Goal: Information Seeking & Learning: Check status

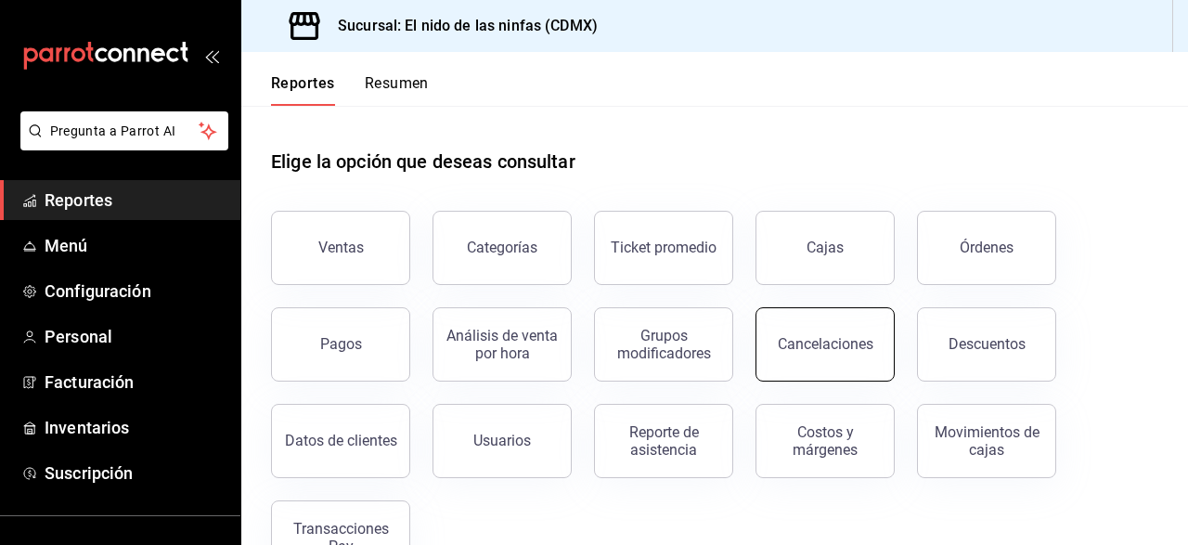
scroll to position [58, 0]
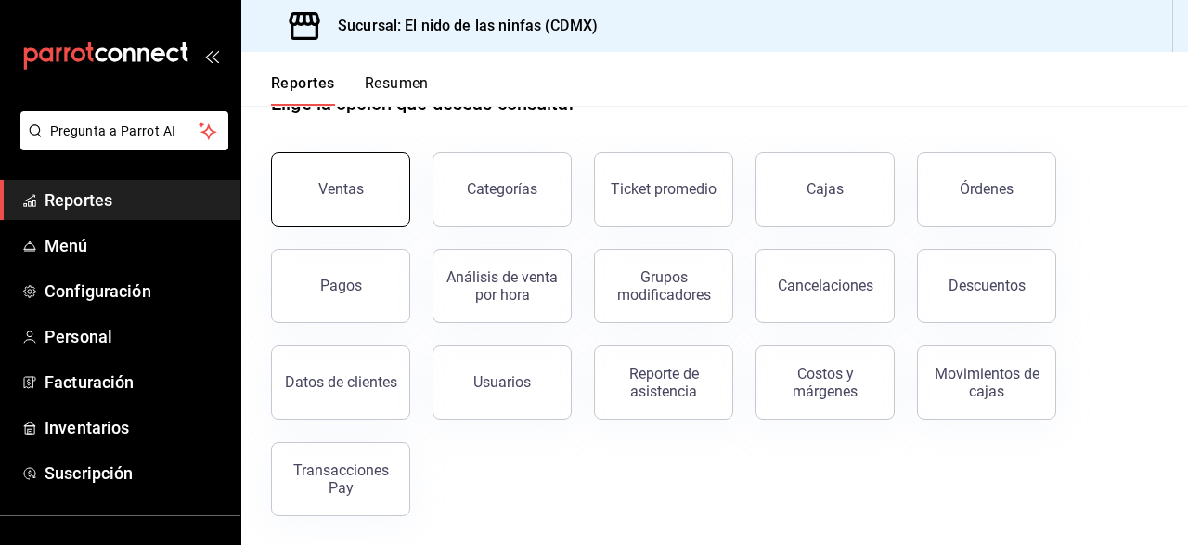
click at [341, 166] on button "Ventas" at bounding box center [340, 189] width 139 height 74
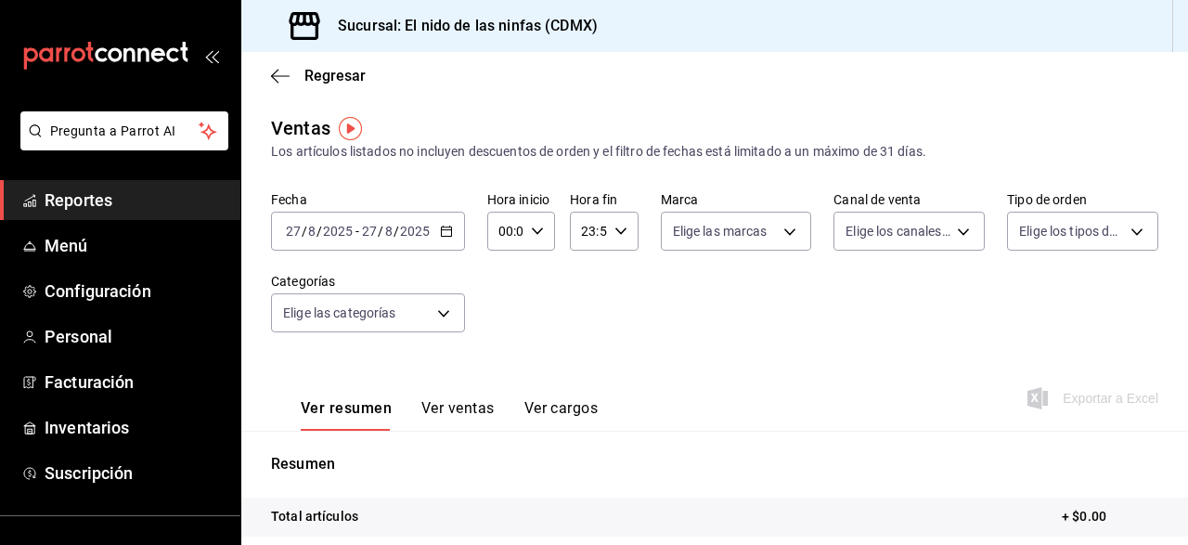
click at [445, 238] on icon "button" at bounding box center [446, 231] width 13 height 13
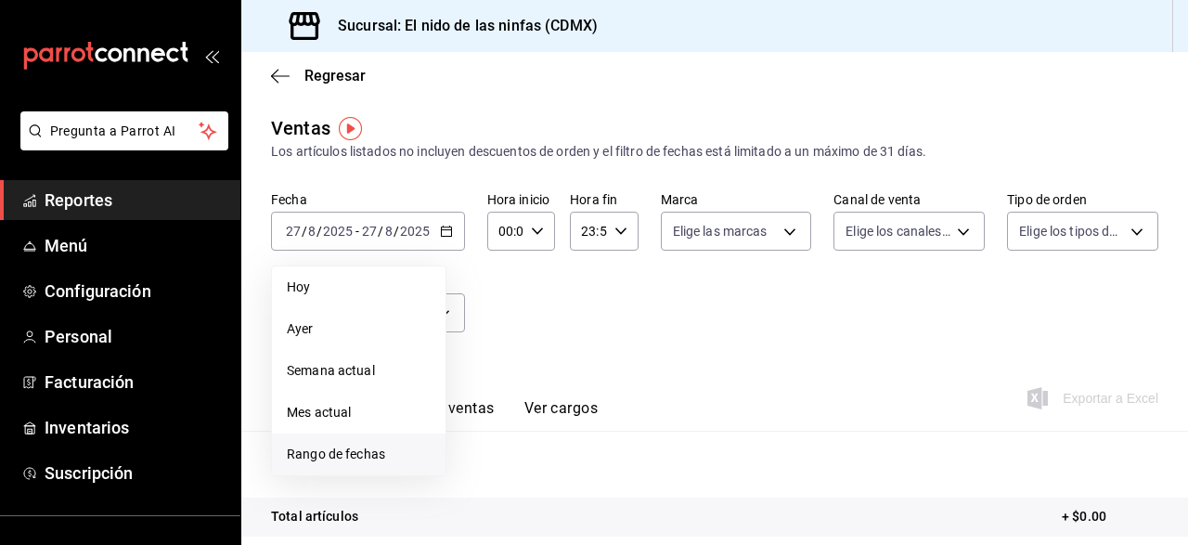
click at [317, 454] on span "Rango de fechas" at bounding box center [359, 454] width 144 height 19
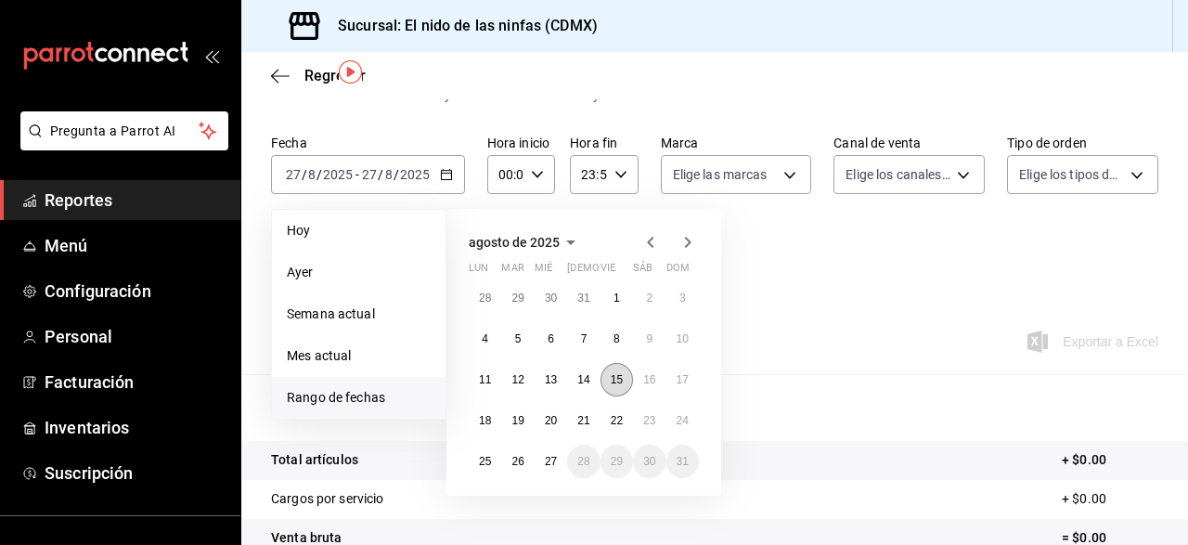
scroll to position [58, 0]
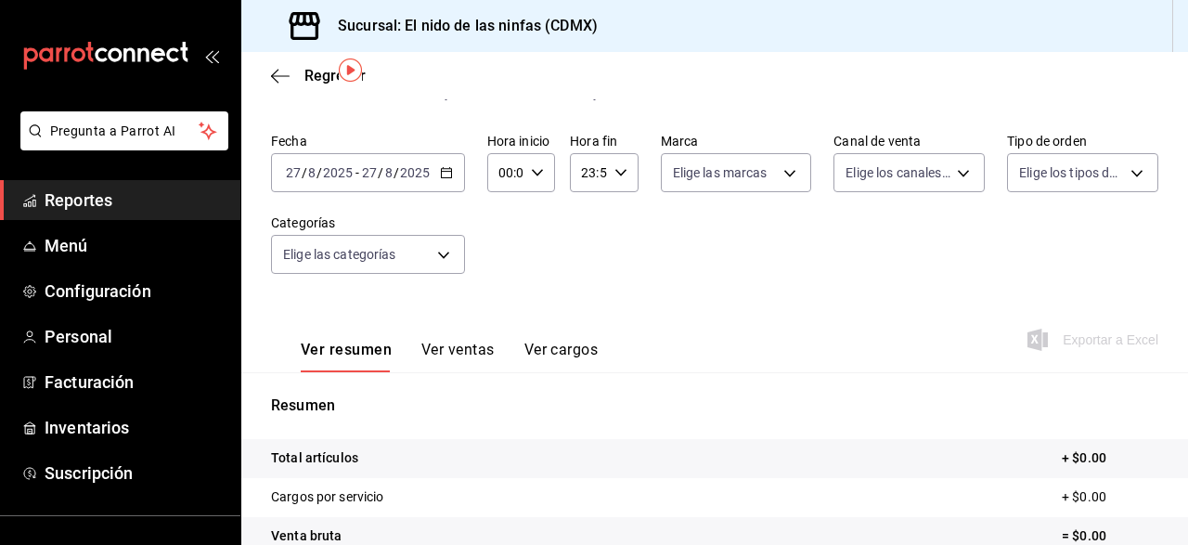
click at [448, 182] on div "[DATE] [DATE] - [DATE] [DATE]" at bounding box center [368, 172] width 194 height 39
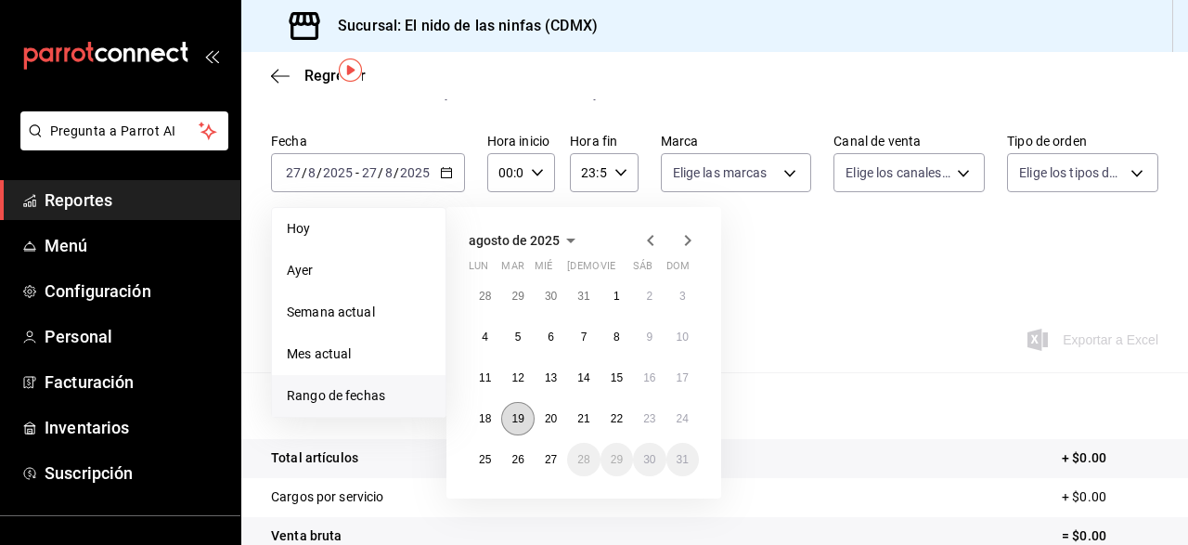
click at [524, 412] on abbr "19" at bounding box center [517, 418] width 12 height 13
click at [682, 420] on abbr "24" at bounding box center [683, 418] width 12 height 13
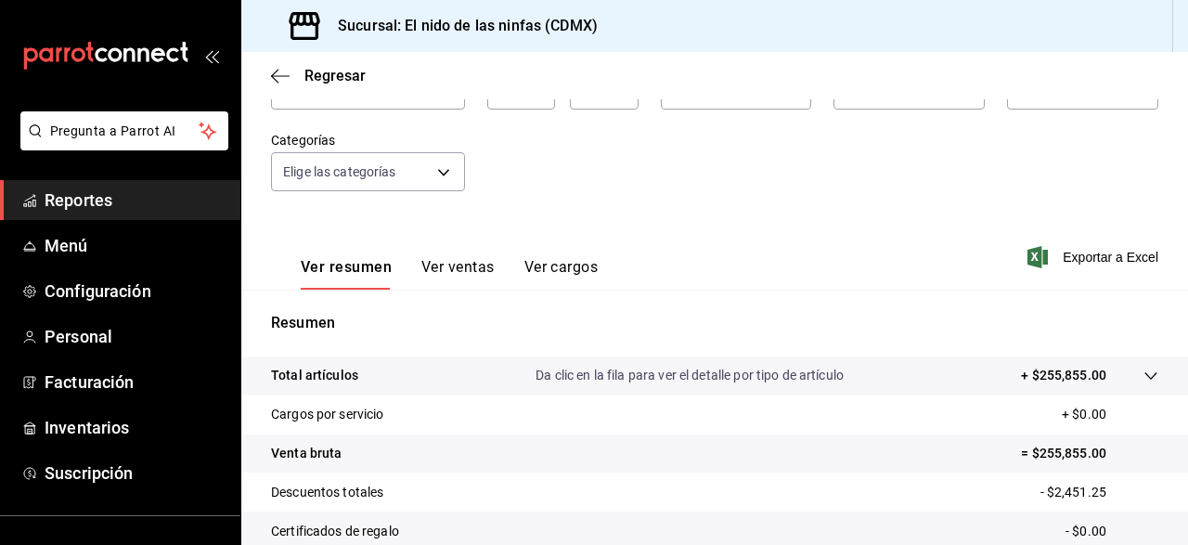
scroll to position [6, 0]
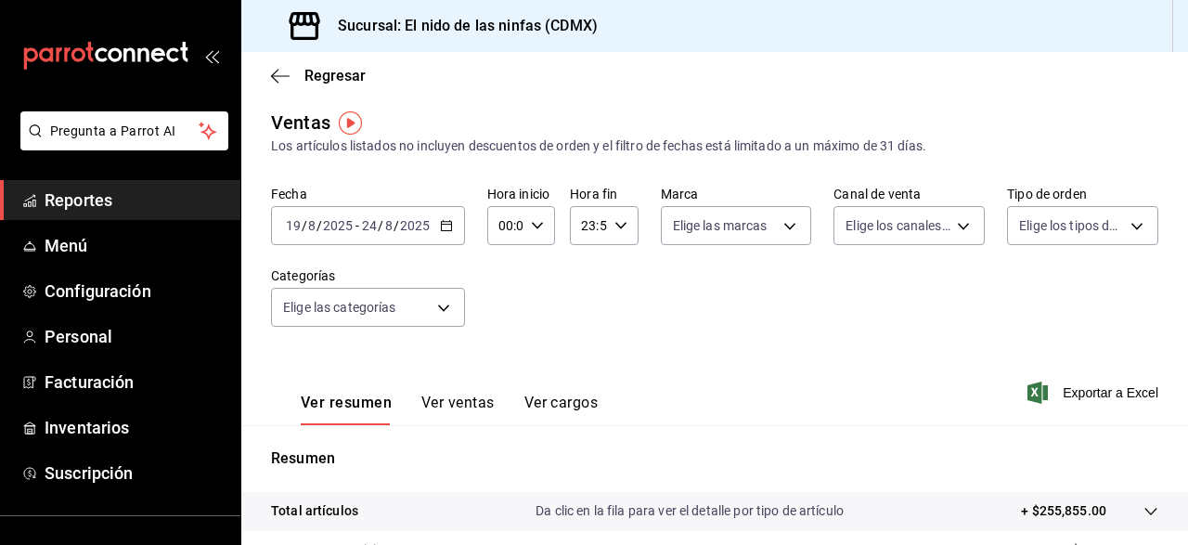
click at [467, 396] on button "Ver ventas" at bounding box center [457, 410] width 73 height 32
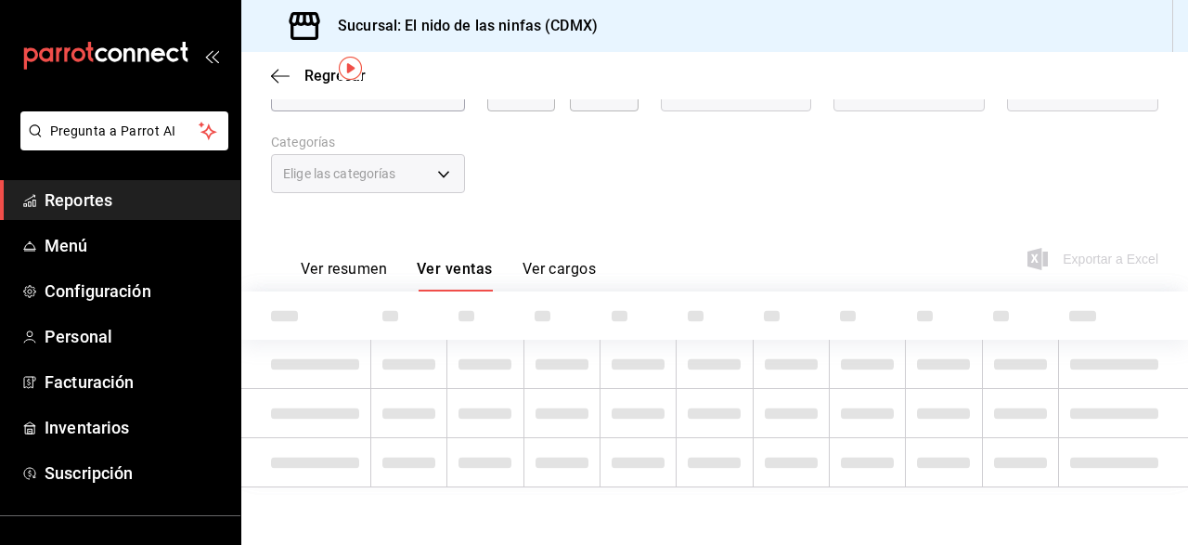
scroll to position [25, 0]
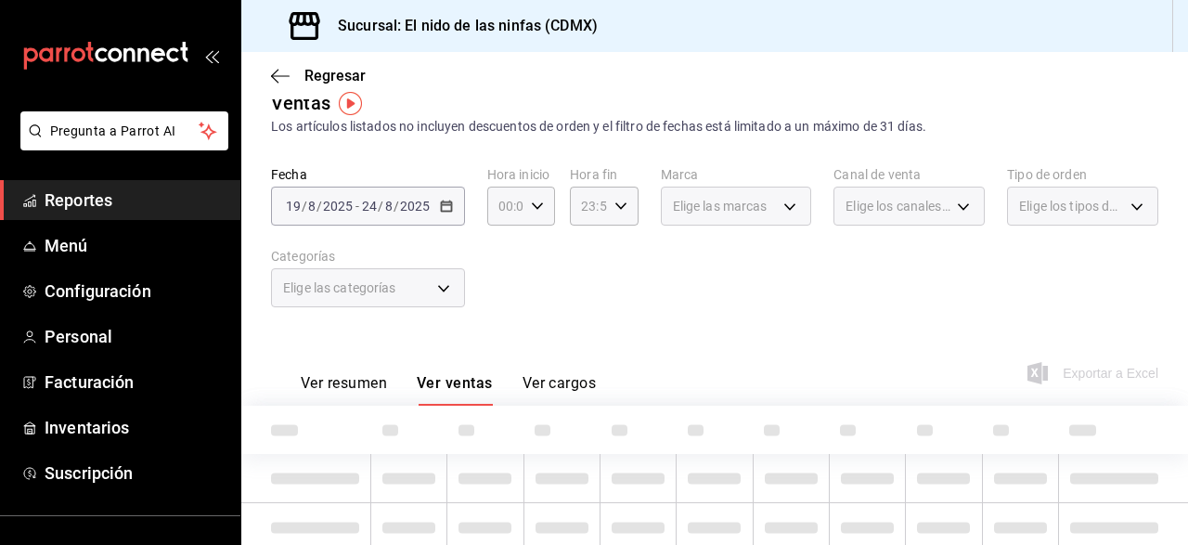
click at [359, 380] on button "Ver resumen" at bounding box center [344, 390] width 86 height 32
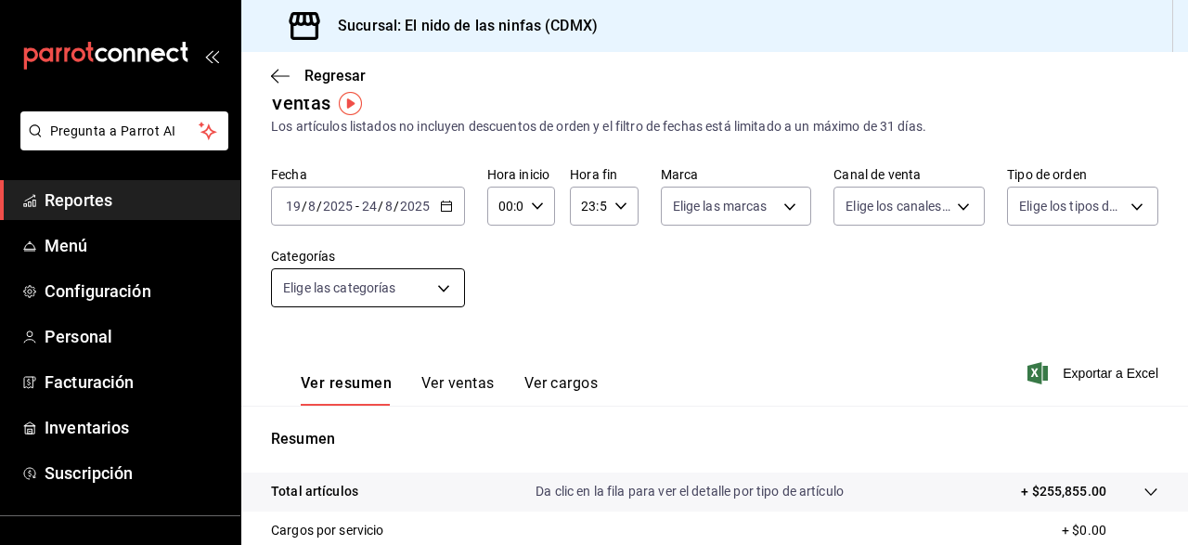
click at [440, 285] on body "Pregunta a Parrot AI Reportes Menú Configuración Personal Facturación Inventari…" at bounding box center [594, 272] width 1188 height 545
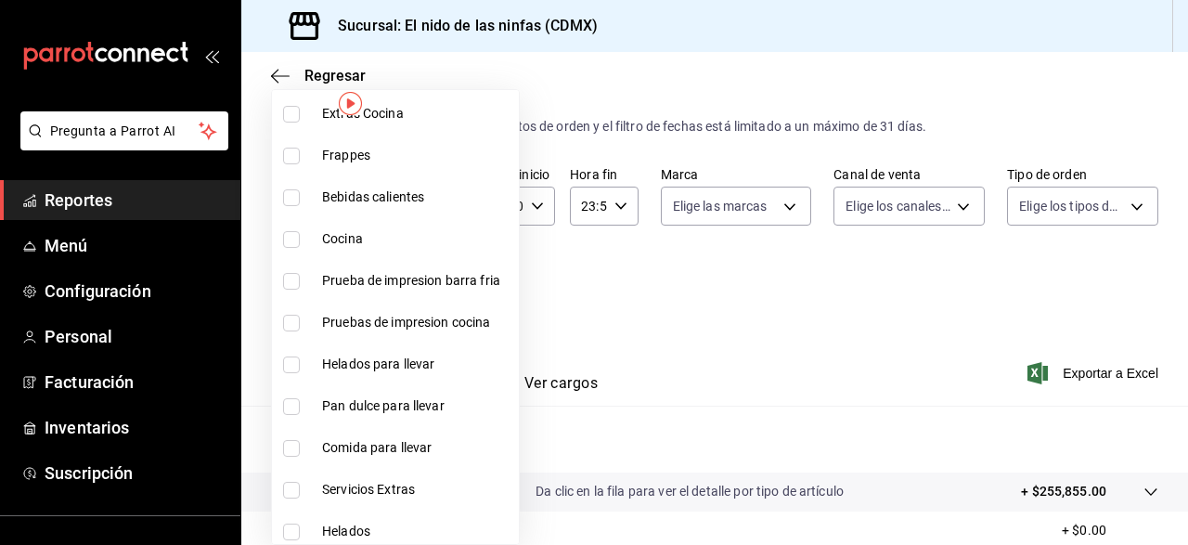
scroll to position [1194, 0]
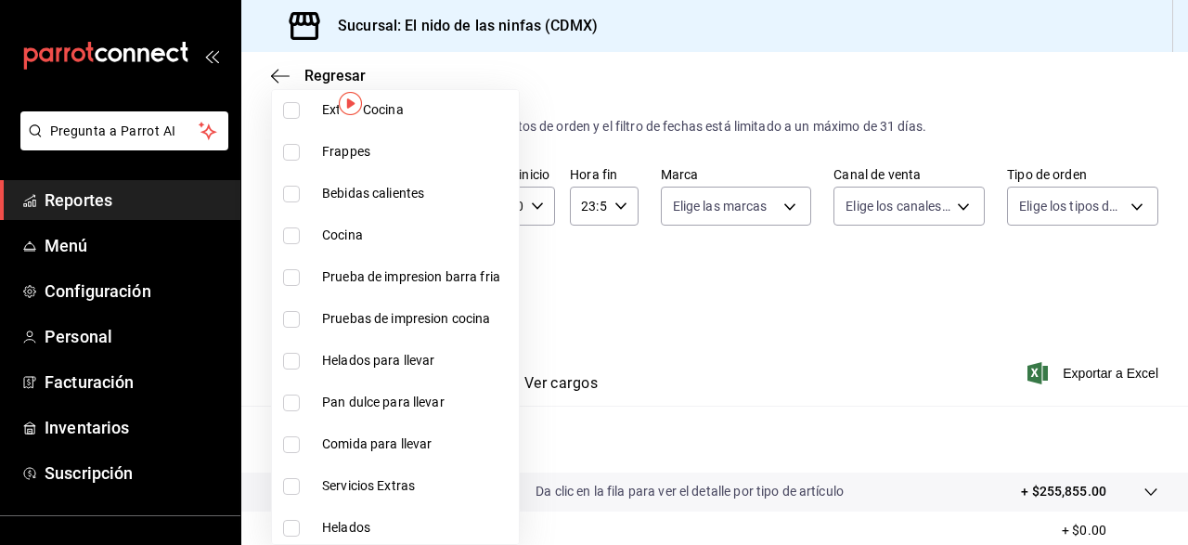
click at [692, 325] on div at bounding box center [594, 272] width 1188 height 545
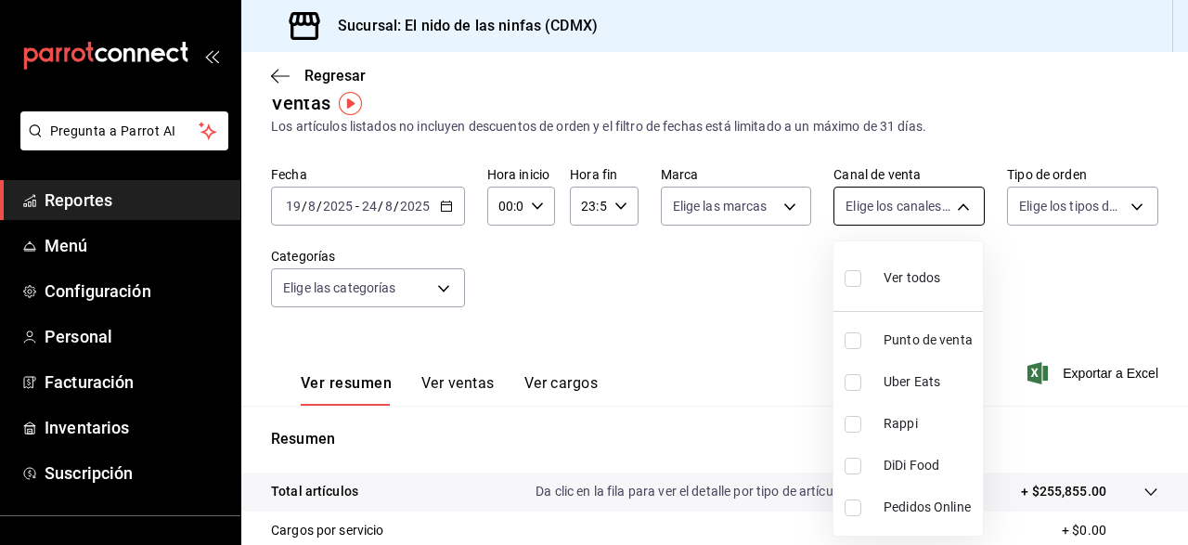
click at [942, 213] on body "Pregunta a Parrot AI Reportes Menú Configuración Personal Facturación Inventari…" at bounding box center [594, 272] width 1188 height 545
click at [1051, 255] on div at bounding box center [594, 272] width 1188 height 545
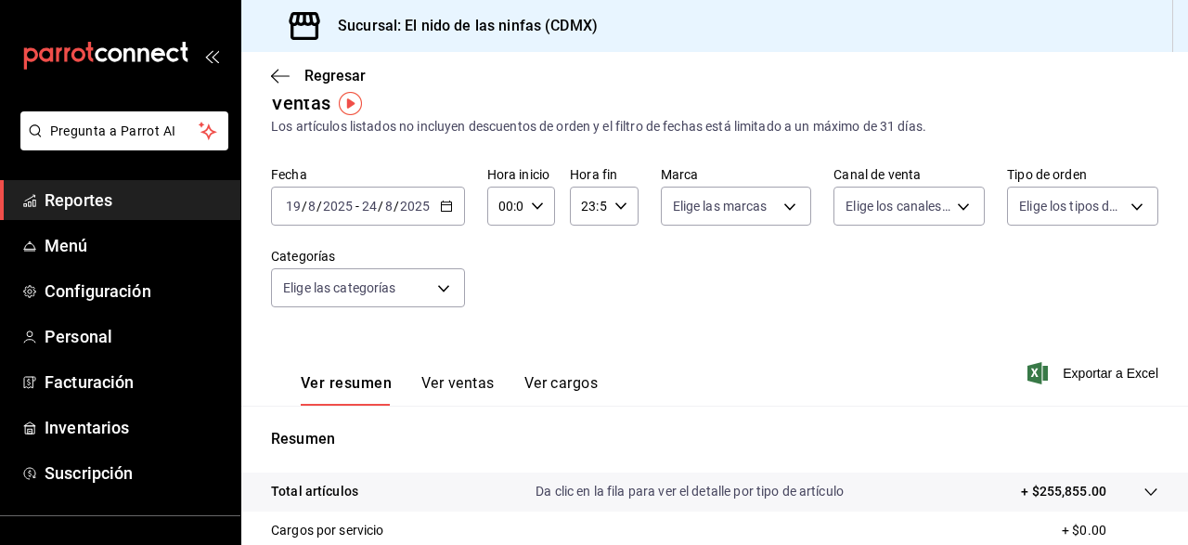
click at [1148, 201] on body "Pregunta a Parrot AI Reportes Menú Configuración Personal Facturación Inventari…" at bounding box center [594, 272] width 1188 height 545
click at [866, 365] on div at bounding box center [594, 272] width 1188 height 545
click at [796, 198] on body "Pregunta a Parrot AI Reportes Menú Configuración Personal Facturación Inventari…" at bounding box center [594, 272] width 1188 height 545
click at [722, 339] on span "El nido de las ninfas - CDMX" at bounding box center [791, 339] width 162 height 19
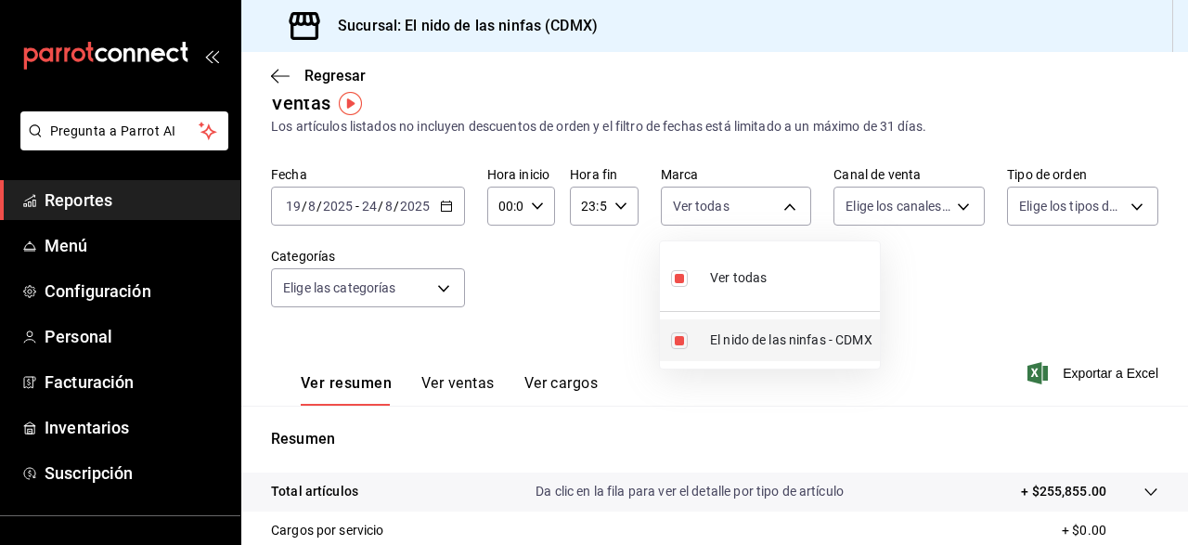
type input "d2e7f705-a92e-4b5a-9c7a-3f8867cbe88b"
checkbox input "true"
click at [964, 291] on div at bounding box center [594, 272] width 1188 height 545
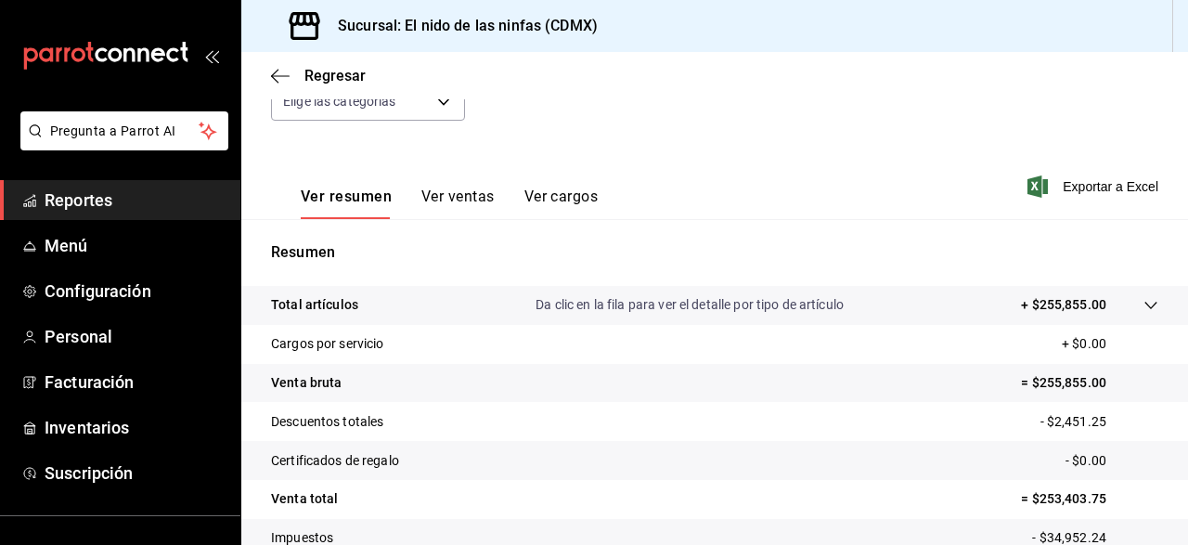
scroll to position [251, 0]
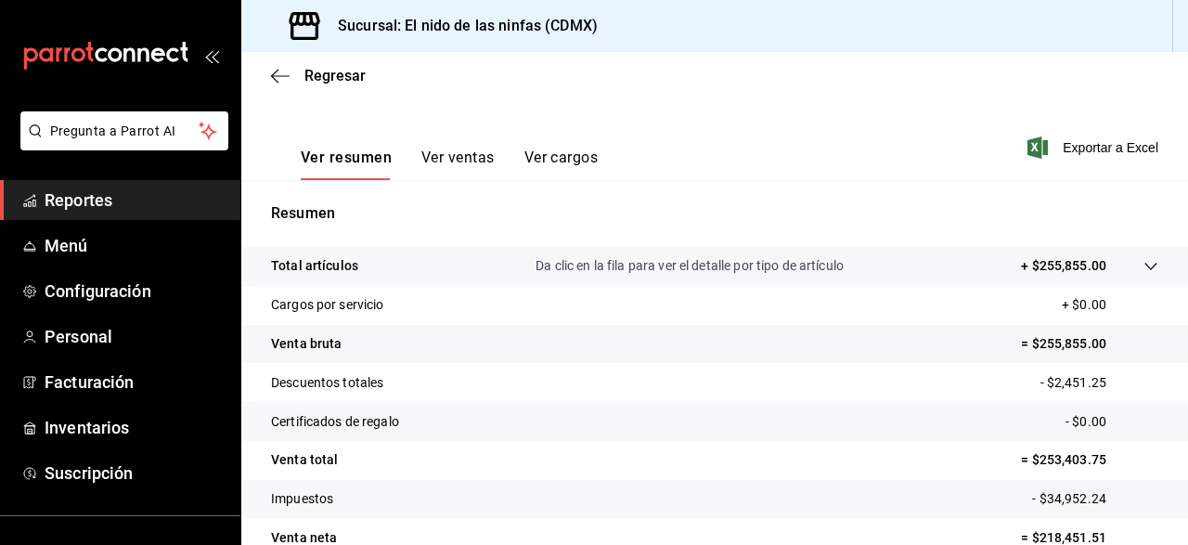
click at [576, 161] on button "Ver cargos" at bounding box center [561, 165] width 74 height 32
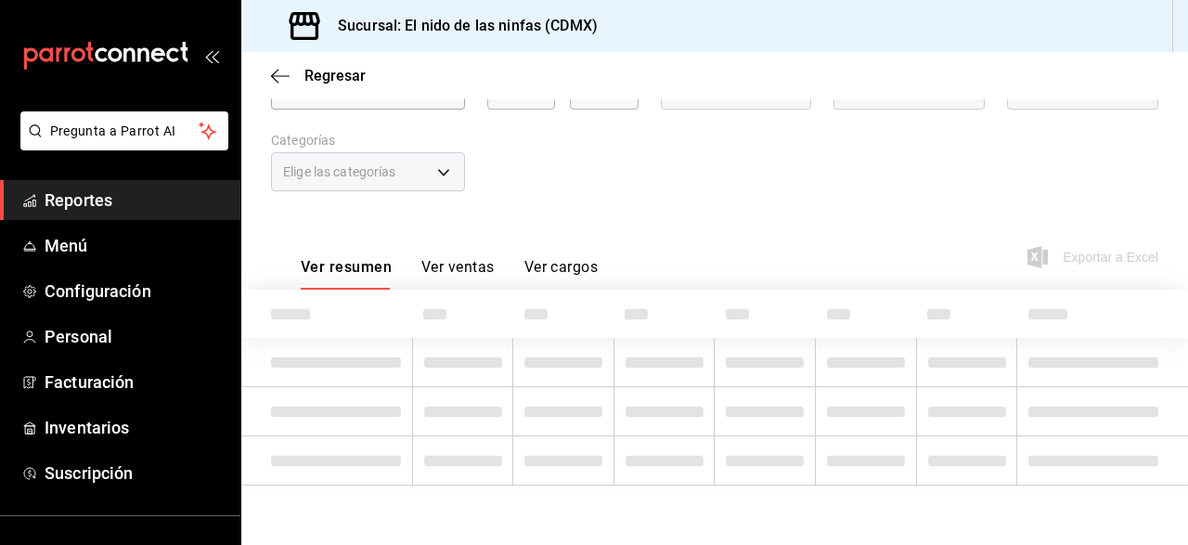
scroll to position [140, 0]
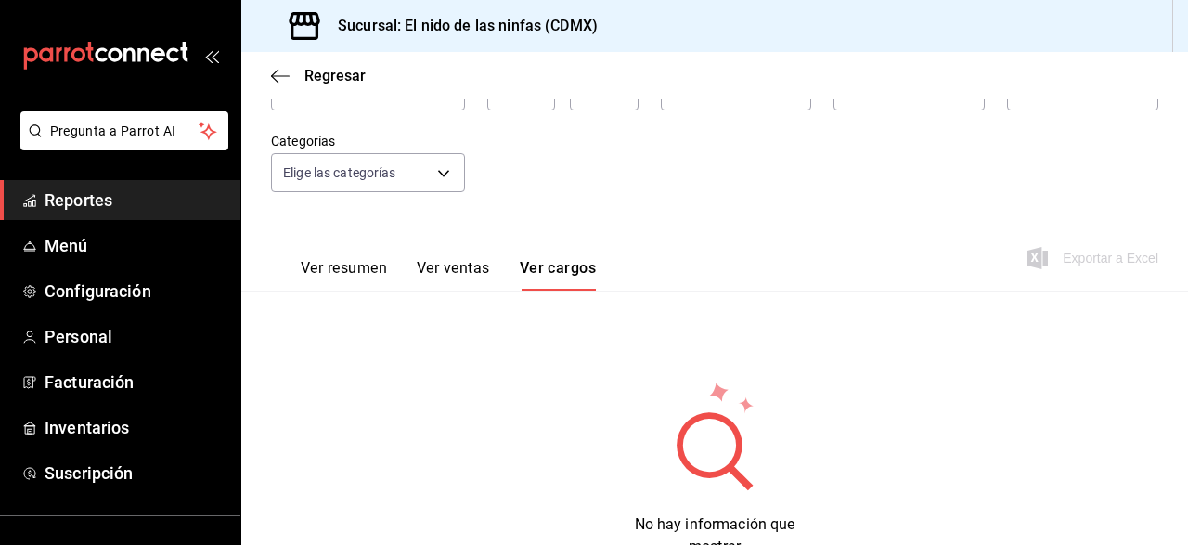
click at [343, 270] on button "Ver resumen" at bounding box center [344, 275] width 86 height 32
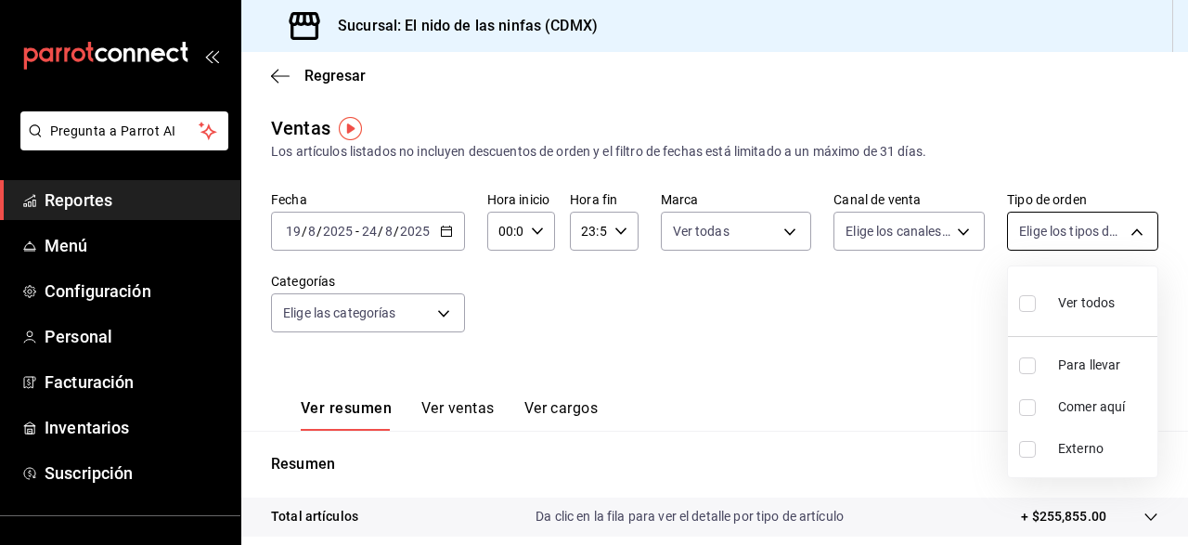
click at [1092, 236] on body "Pregunta a Parrot AI Reportes Menú Configuración Personal Facturación Inventari…" at bounding box center [594, 272] width 1188 height 545
click at [1092, 236] on div at bounding box center [594, 272] width 1188 height 545
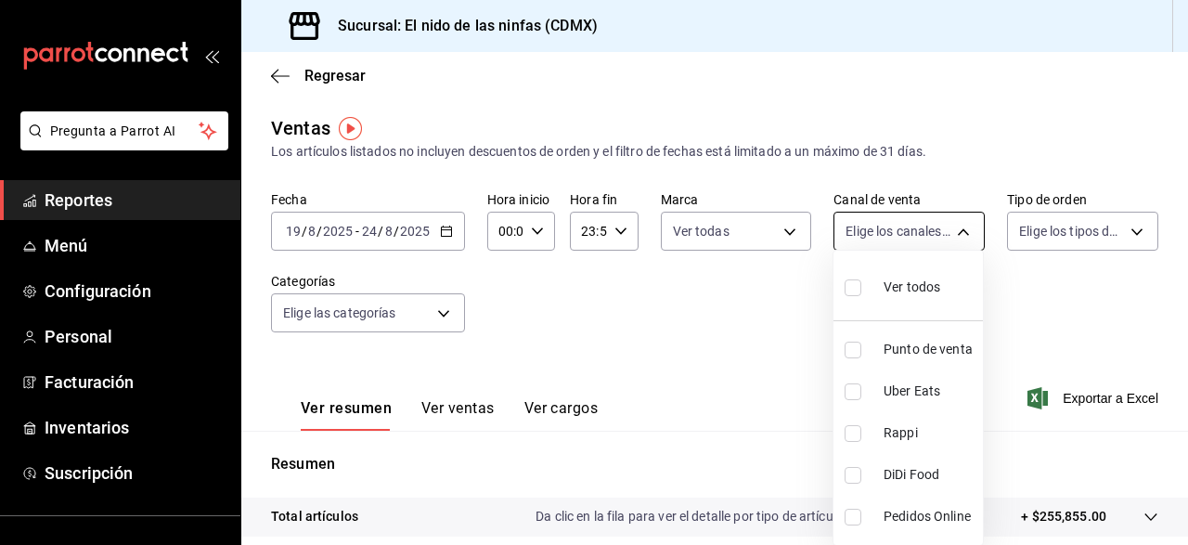
click at [936, 232] on body "Pregunta a Parrot AI Reportes Menú Configuración Personal Facturación Inventari…" at bounding box center [594, 272] width 1188 height 545
click at [885, 357] on span "Punto de venta" at bounding box center [930, 349] width 92 height 19
type input "PARROT"
checkbox input "true"
click at [625, 399] on div at bounding box center [594, 272] width 1188 height 545
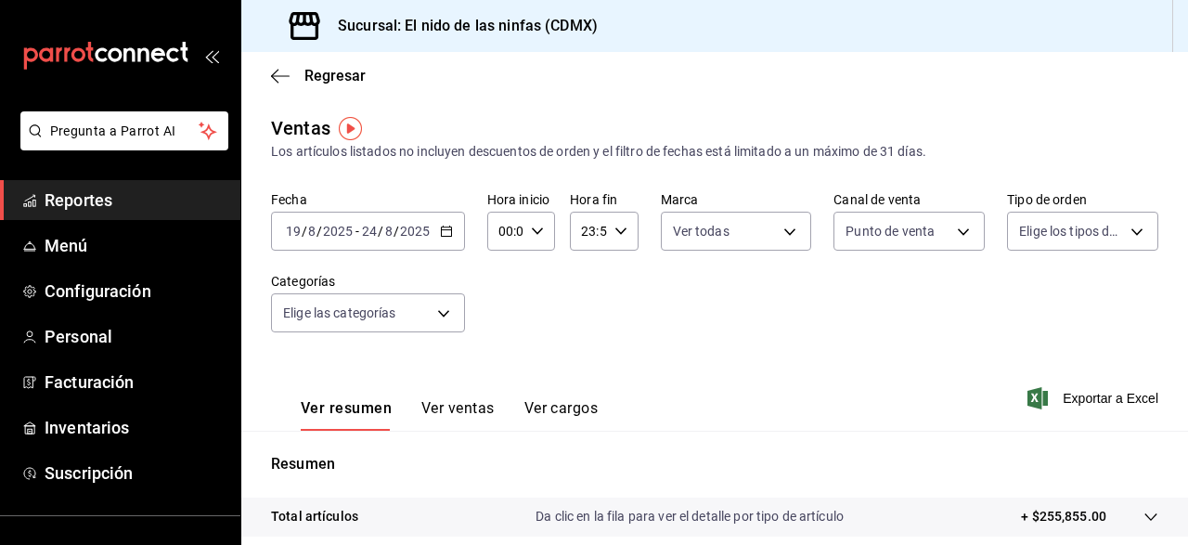
click at [84, 209] on span "Reportes" at bounding box center [135, 200] width 181 height 25
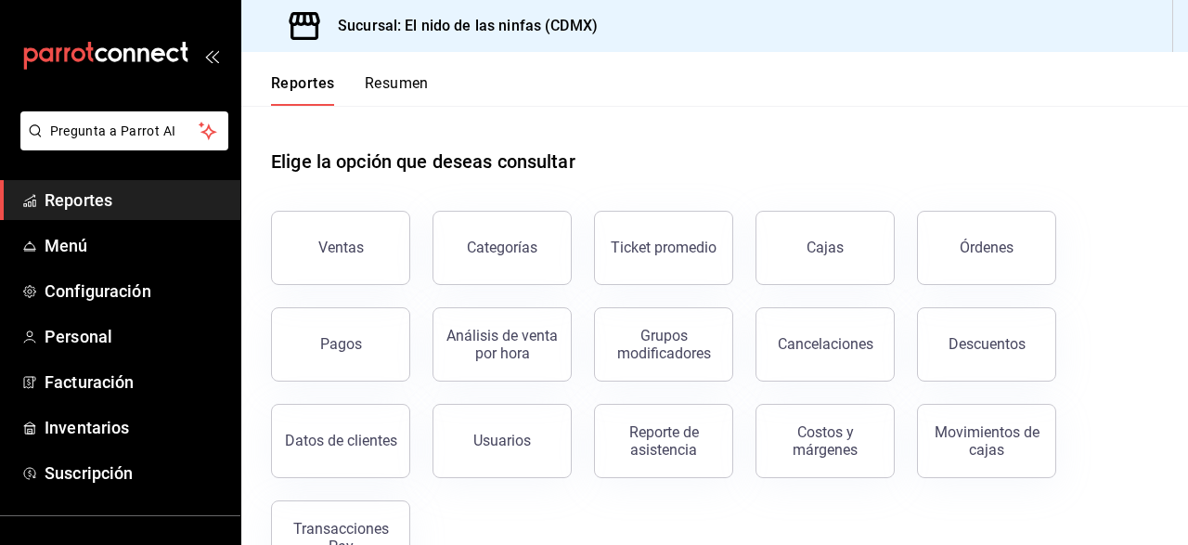
scroll to position [58, 0]
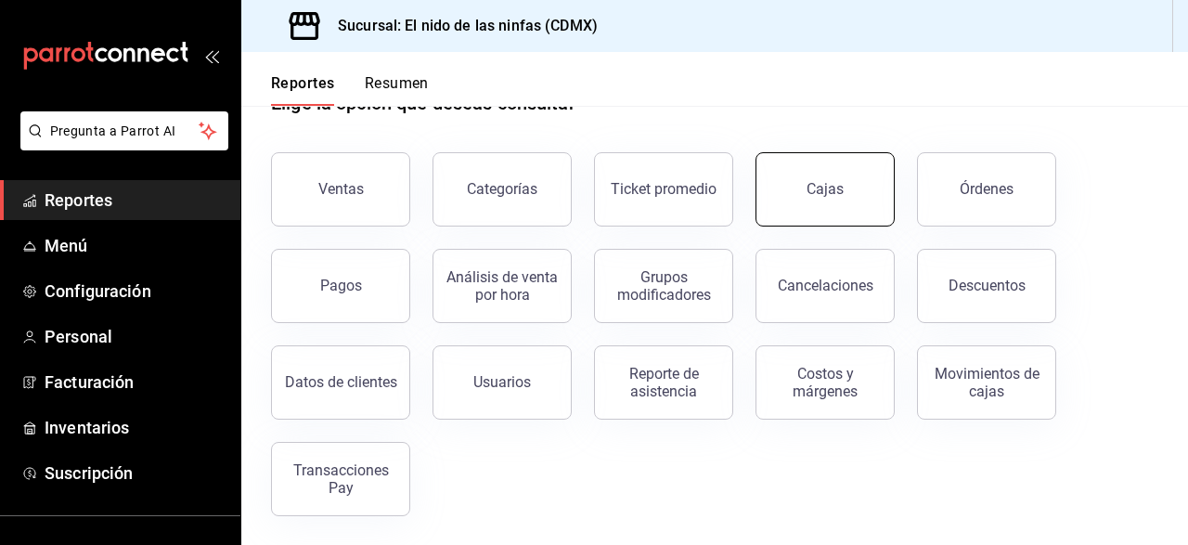
click at [846, 172] on button "Cajas" at bounding box center [825, 189] width 139 height 74
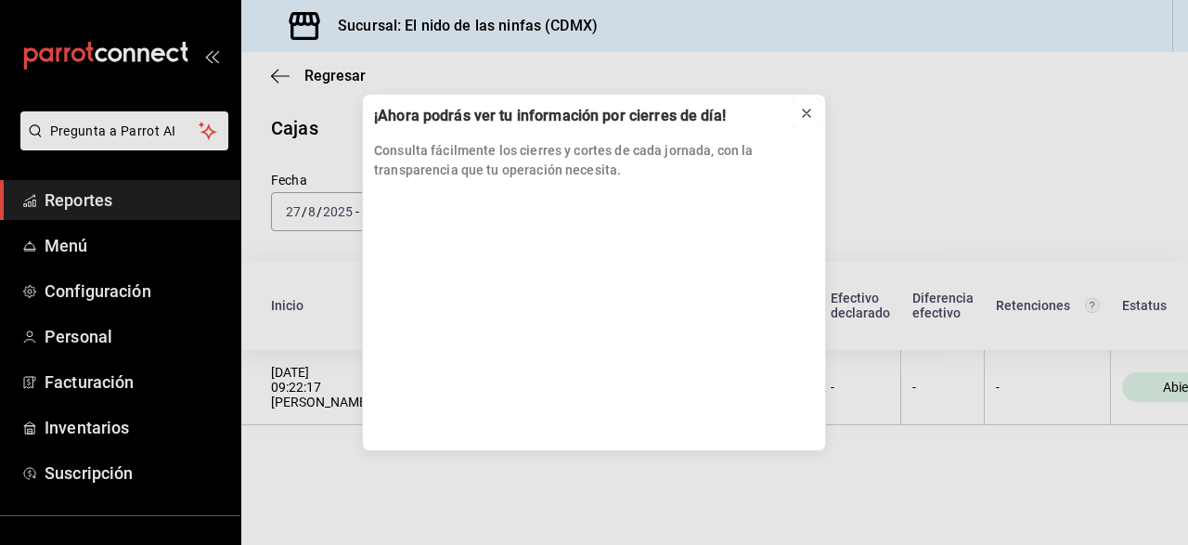
click at [801, 106] on div at bounding box center [806, 113] width 15 height 19
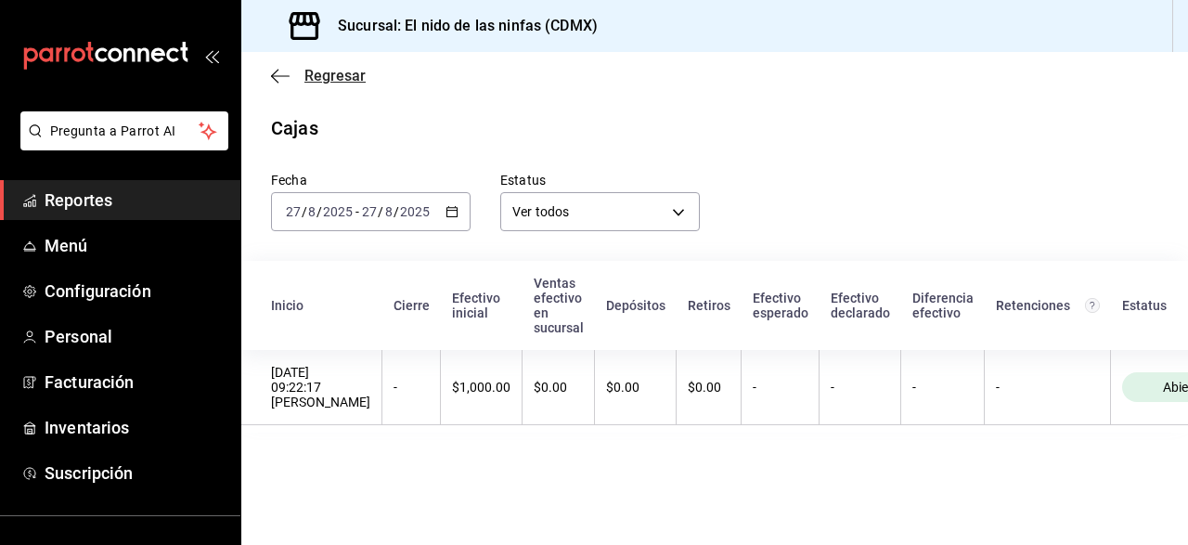
click at [285, 73] on icon "button" at bounding box center [280, 76] width 19 height 17
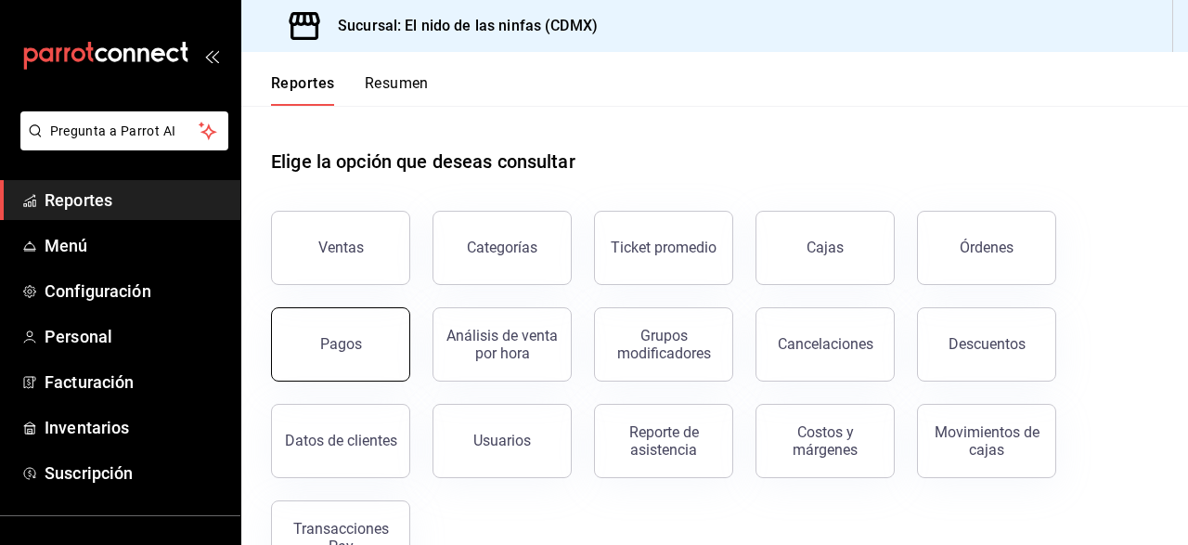
click at [353, 356] on button "Pagos" at bounding box center [340, 344] width 139 height 74
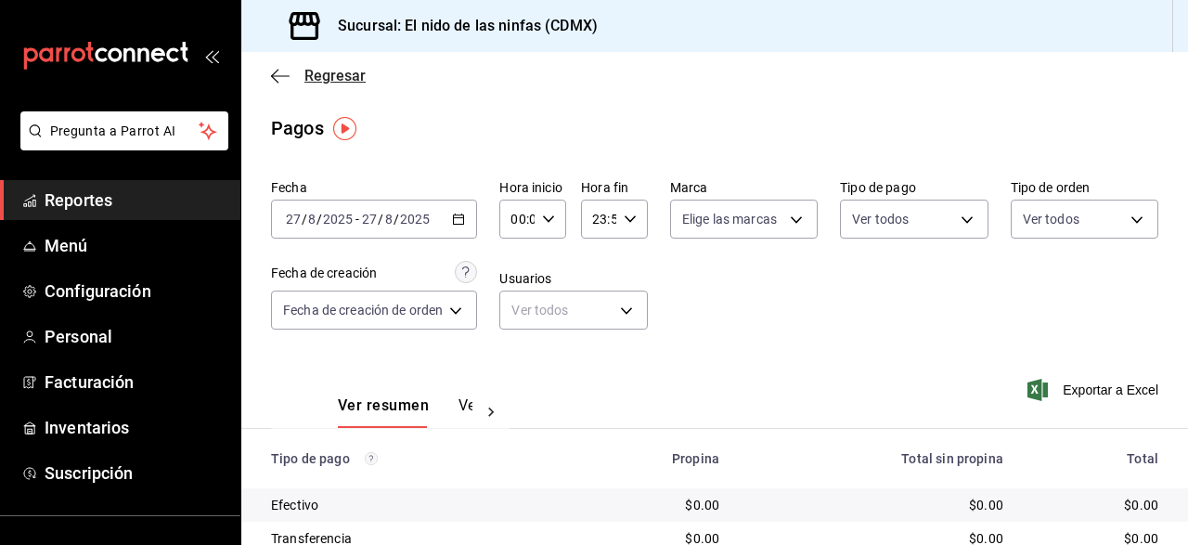
click at [304, 79] on span "Regresar" at bounding box center [334, 76] width 61 height 18
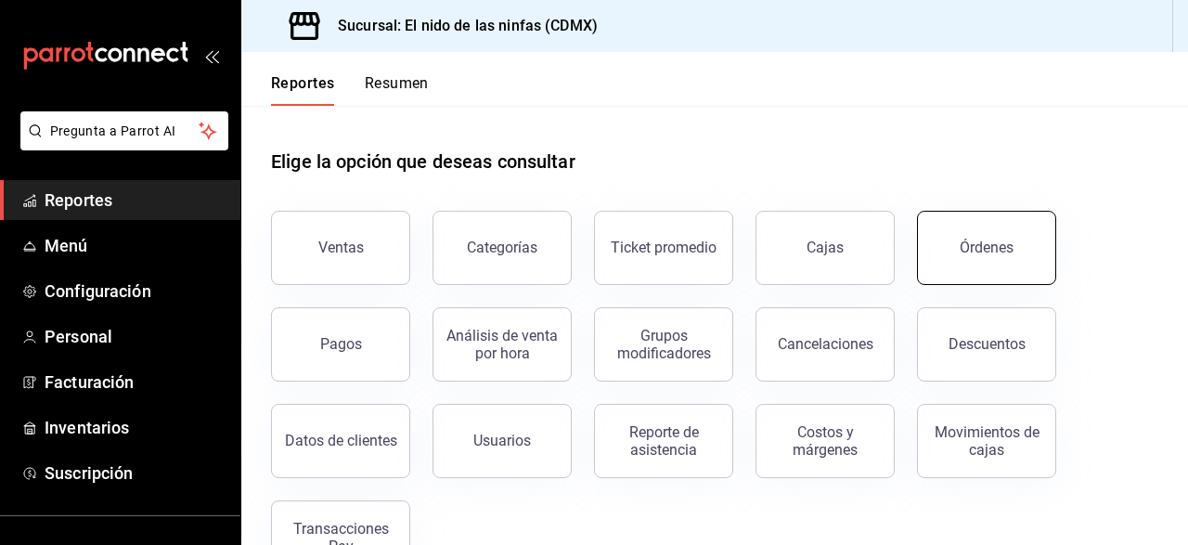
click at [1007, 275] on button "Órdenes" at bounding box center [986, 248] width 139 height 74
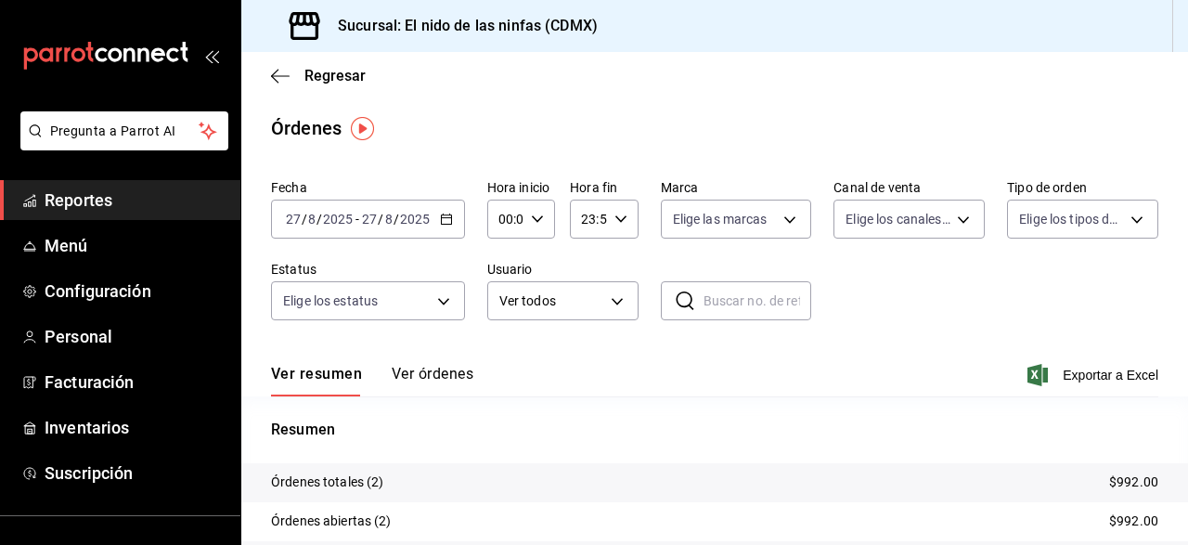
click at [449, 224] on \(Stroke\) "button" at bounding box center [446, 219] width 11 height 10
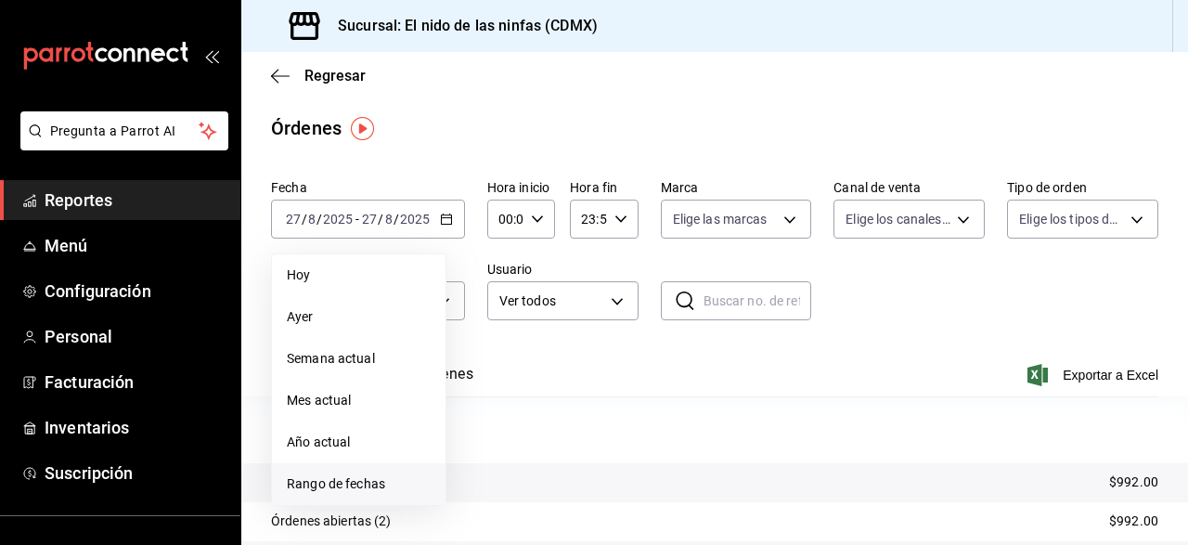
click at [343, 472] on li "Rango de fechas" at bounding box center [359, 484] width 174 height 42
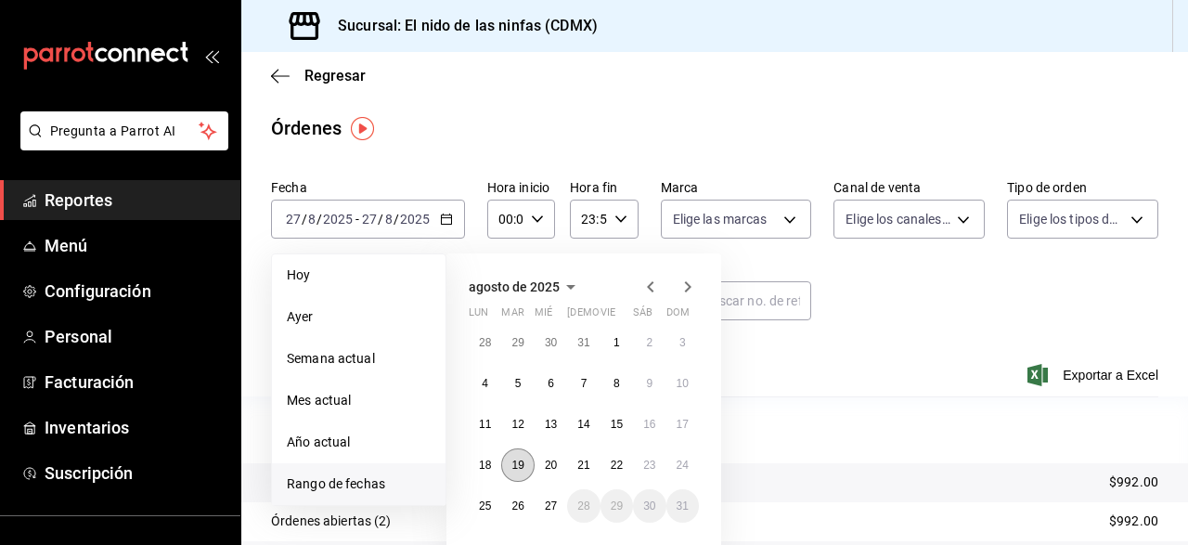
click at [511, 466] on button "19" at bounding box center [517, 464] width 32 height 33
click at [685, 469] on abbr "24" at bounding box center [683, 465] width 12 height 13
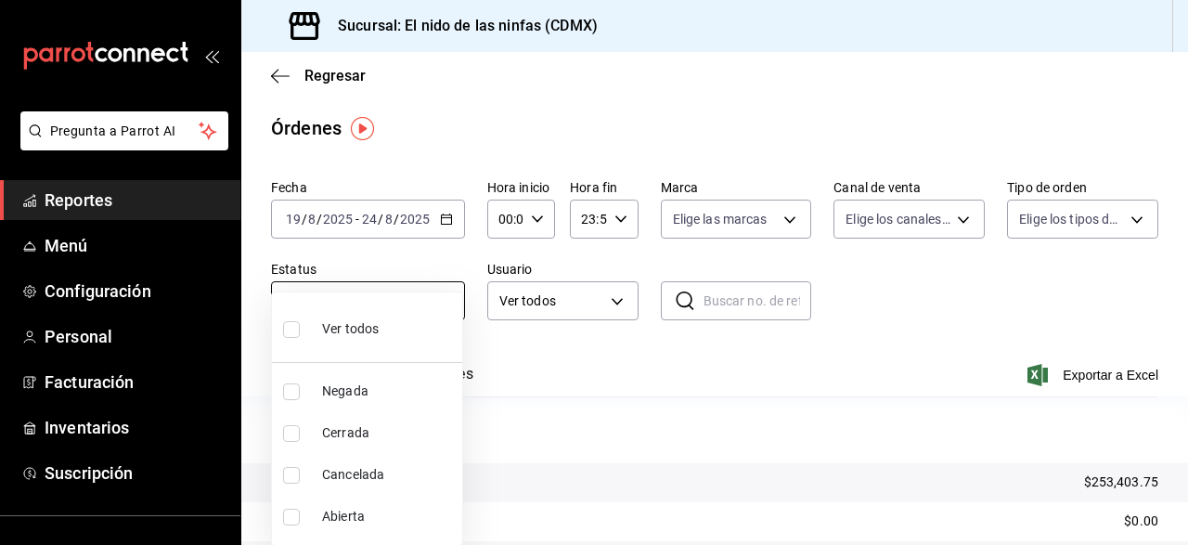
click at [442, 312] on body "Pregunta a Parrot AI Reportes Menú Configuración Personal Facturación Inventari…" at bounding box center [594, 272] width 1188 height 545
click at [391, 323] on li "Ver todos" at bounding box center [367, 327] width 190 height 55
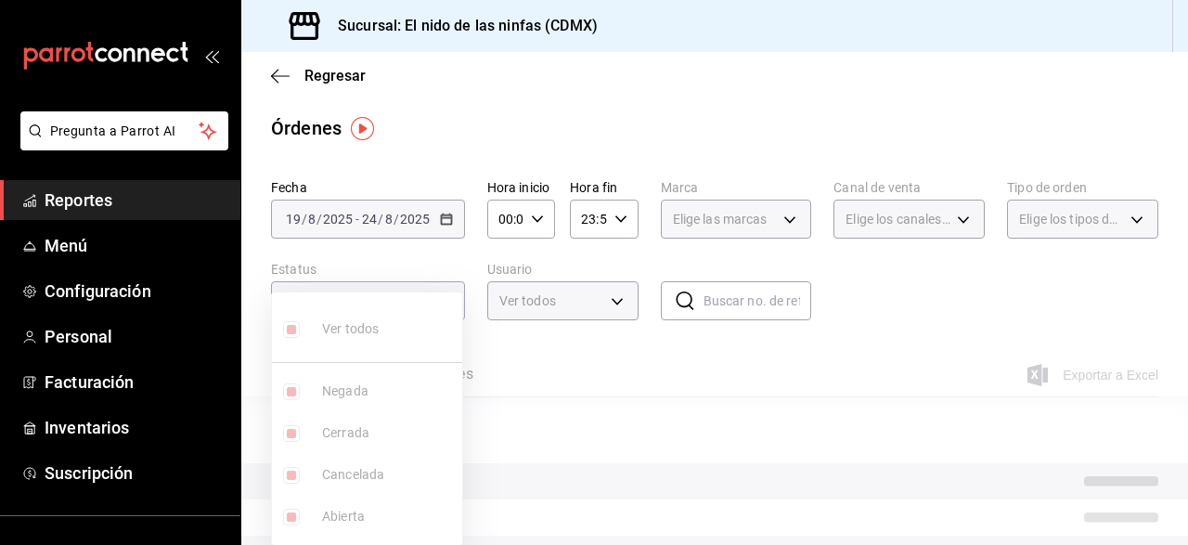
type input "DENIED,FINISHED,CANCELED,OPEN"
checkbox input "true"
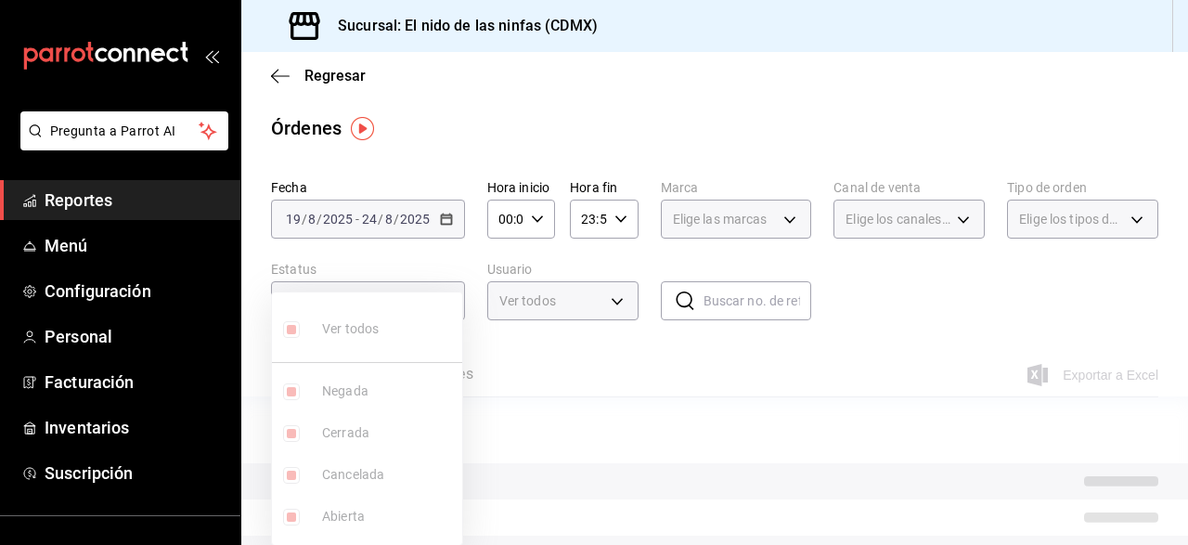
checkbox input "true"
click at [614, 303] on div at bounding box center [594, 272] width 1188 height 545
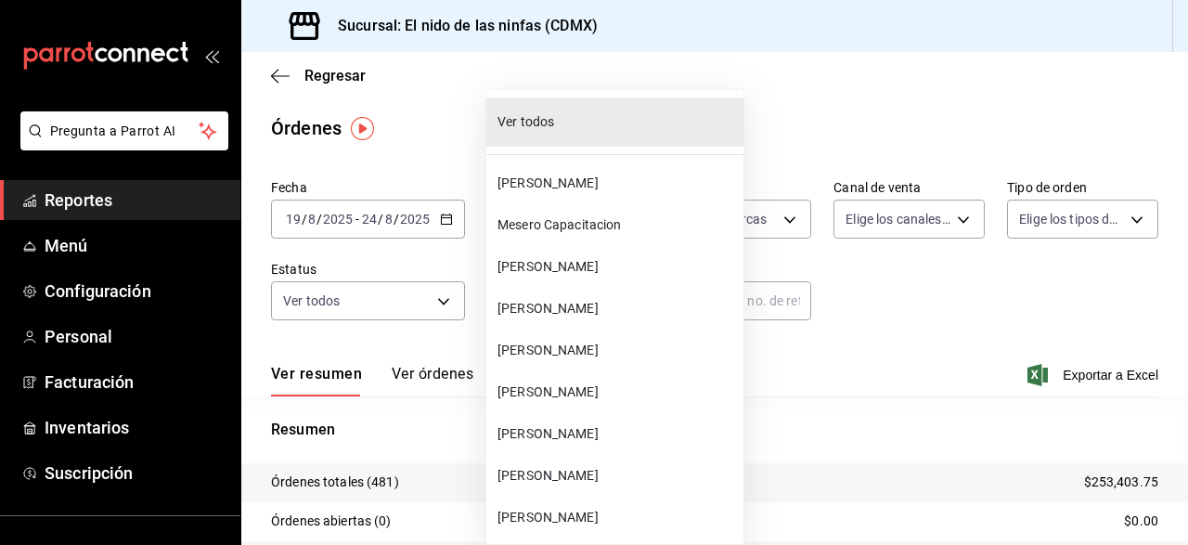
click at [614, 303] on body "Pregunta a Parrot AI Reportes Menú Configuración Personal Facturación Inventari…" at bounding box center [594, 272] width 1188 height 545
click at [575, 186] on span "[PERSON_NAME]" at bounding box center [617, 183] width 239 height 19
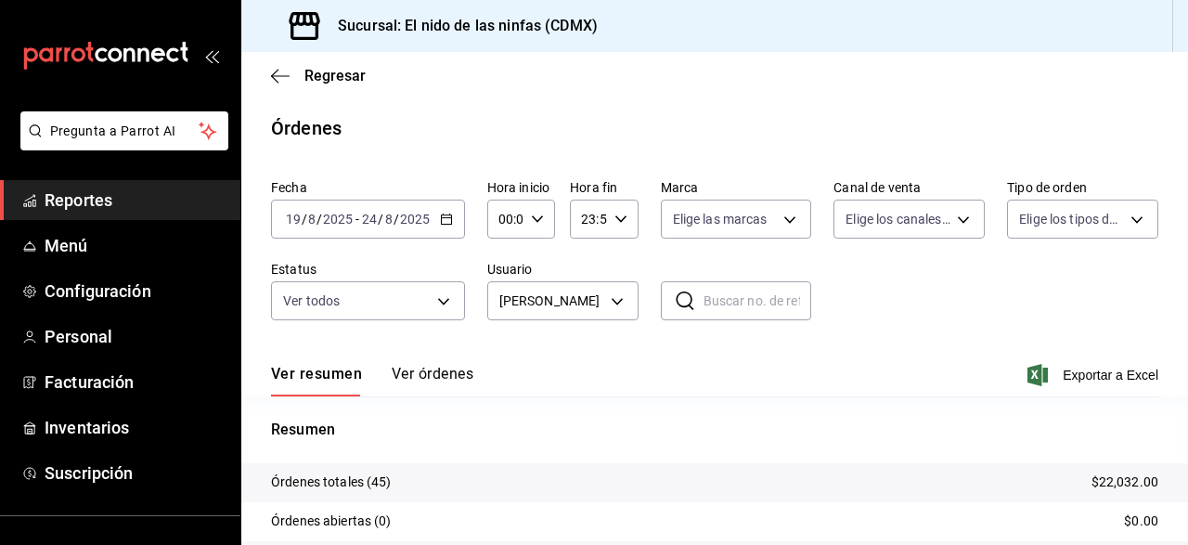
scroll to position [184, 0]
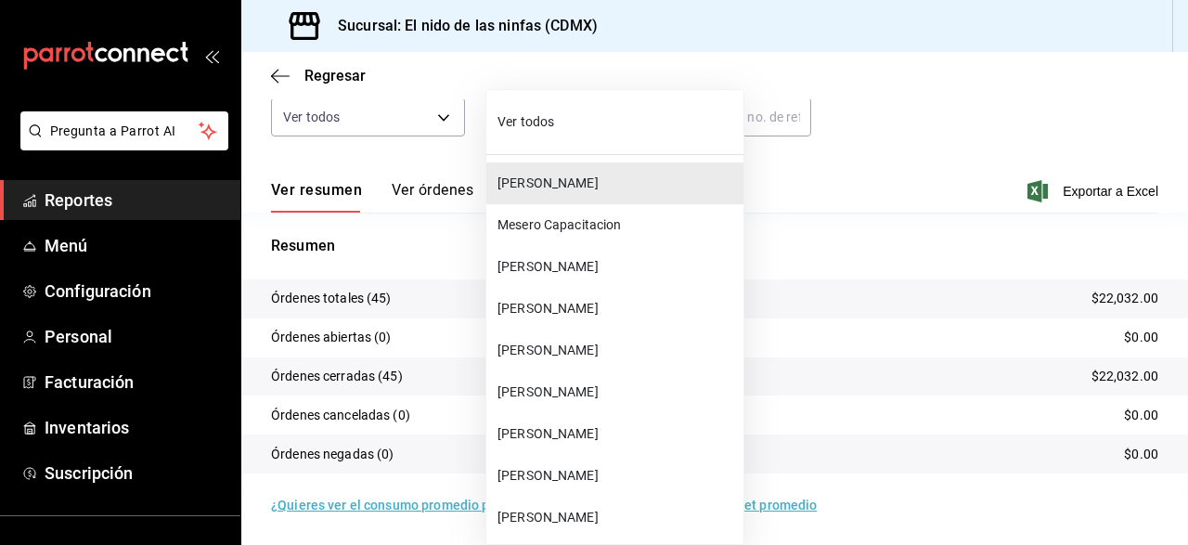
click at [625, 123] on body "Pregunta a Parrot AI Reportes Menú Configuración Personal Facturación Inventari…" at bounding box center [594, 272] width 1188 height 545
click at [625, 219] on span "Mesero Capacitacion" at bounding box center [617, 224] width 239 height 19
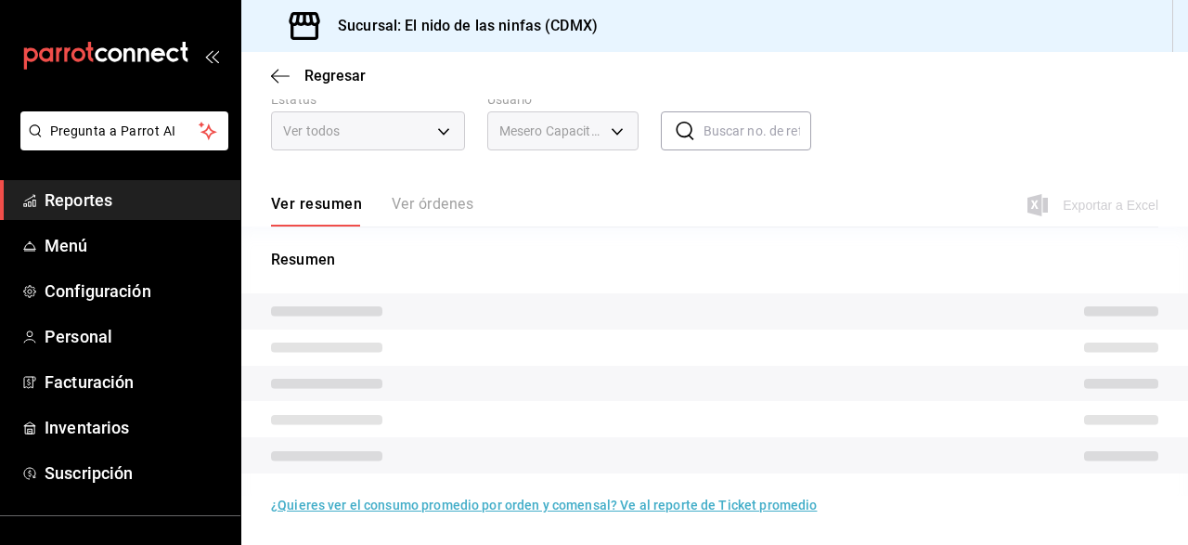
scroll to position [170, 0]
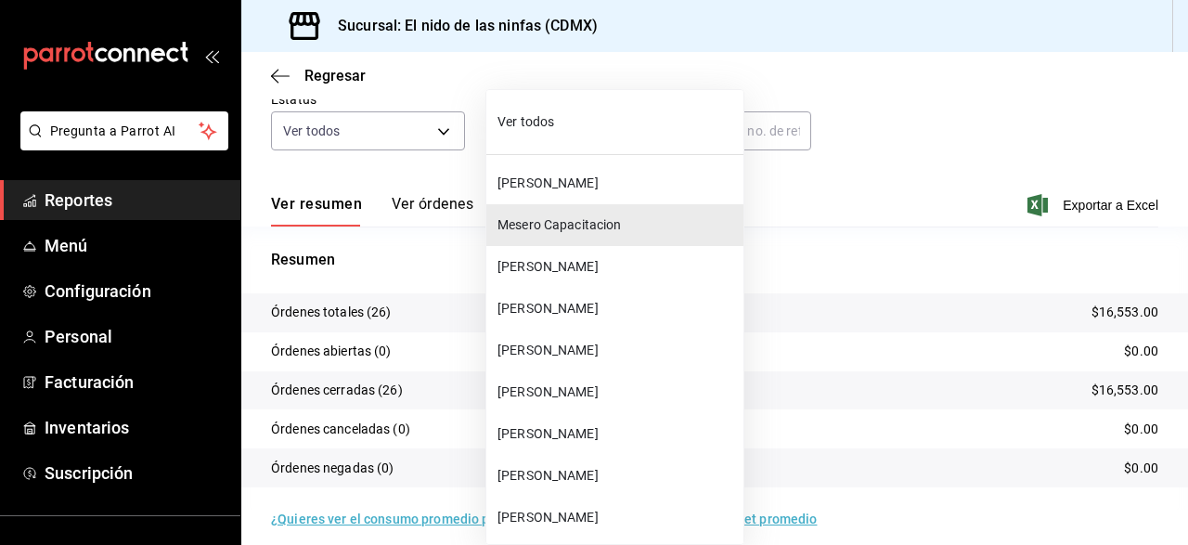
click at [615, 137] on body "Pregunta a Parrot AI Reportes Menú Configuración Personal Facturación Inventari…" at bounding box center [594, 272] width 1188 height 545
click at [609, 262] on span "[PERSON_NAME]" at bounding box center [617, 266] width 239 height 19
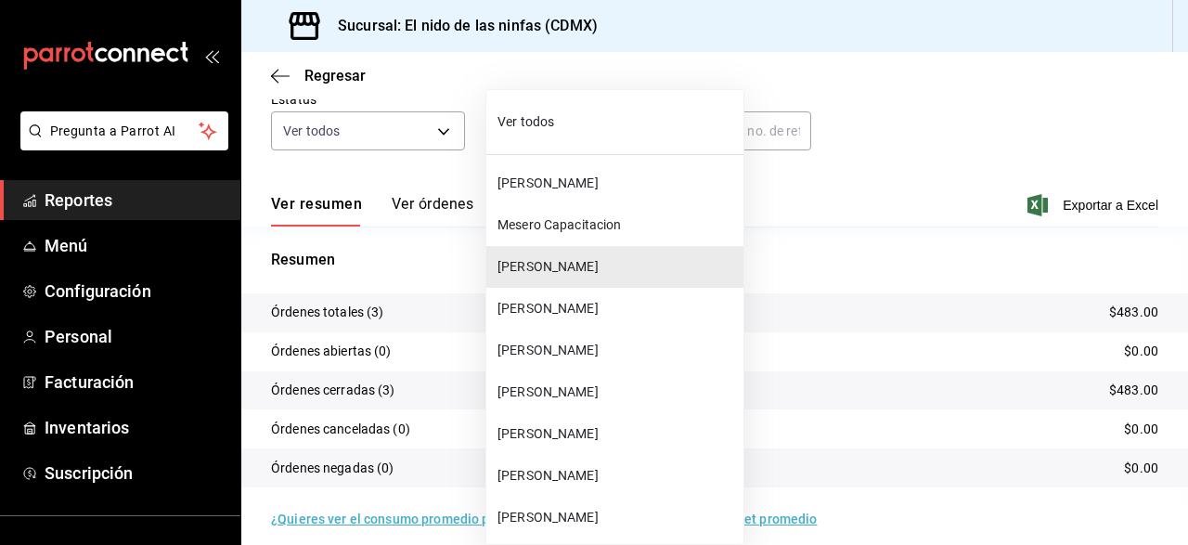
click at [605, 117] on body "Pregunta a Parrot AI Reportes Menú Configuración Personal Facturación Inventari…" at bounding box center [594, 272] width 1188 height 545
click at [537, 305] on span "[PERSON_NAME]" at bounding box center [617, 308] width 239 height 19
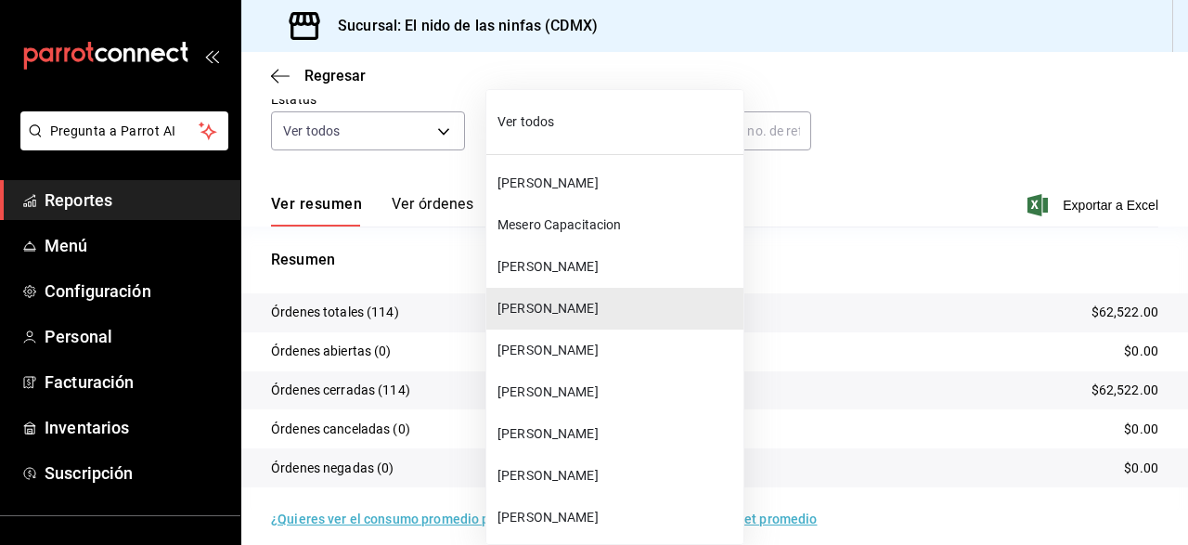
click at [578, 129] on body "Pregunta a Parrot AI Reportes Menú Configuración Personal Facturación Inventari…" at bounding box center [594, 272] width 1188 height 545
click at [537, 348] on span "[PERSON_NAME]" at bounding box center [617, 350] width 239 height 19
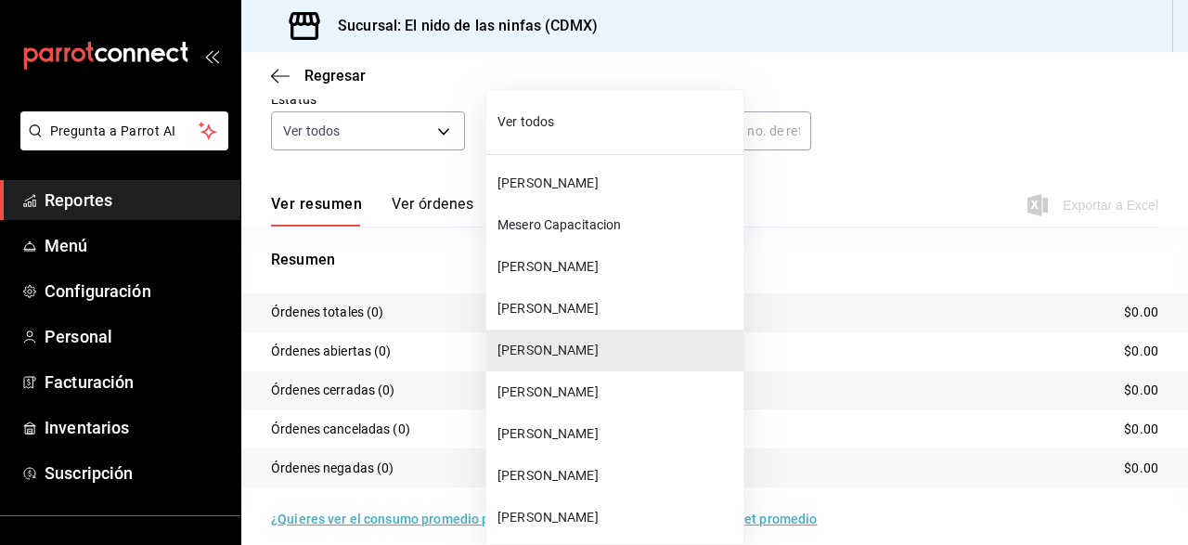
click at [575, 133] on body "Pregunta a Parrot AI Reportes Menú Configuración Personal Facturación Inventari…" at bounding box center [594, 272] width 1188 height 545
click at [524, 392] on span "[PERSON_NAME]" at bounding box center [617, 391] width 239 height 19
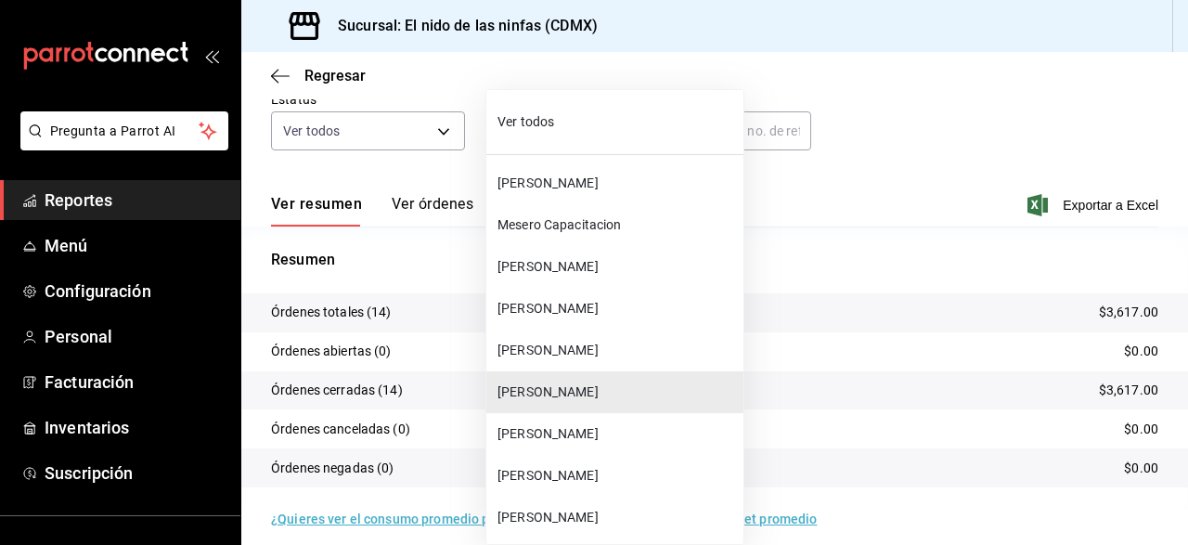
click at [584, 123] on body "Pregunta a Parrot AI Reportes Menú Configuración Personal Facturación Inventari…" at bounding box center [594, 272] width 1188 height 545
click at [567, 438] on span "[PERSON_NAME]" at bounding box center [617, 433] width 239 height 19
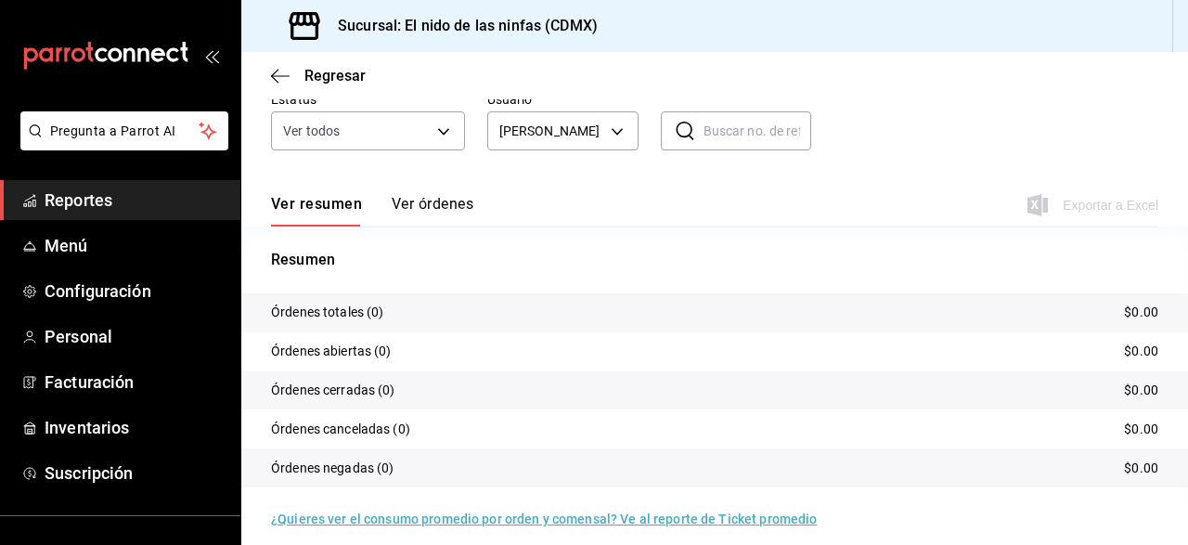
click at [593, 110] on div "[PERSON_NAME] 81694efc-2afe-4eea-a04c-0a014dc9c6e1" at bounding box center [562, 127] width 151 height 46
click at [597, 129] on body "Pregunta a Parrot AI Reportes Menú Configuración Personal Facturación Inventari…" at bounding box center [594, 272] width 1188 height 545
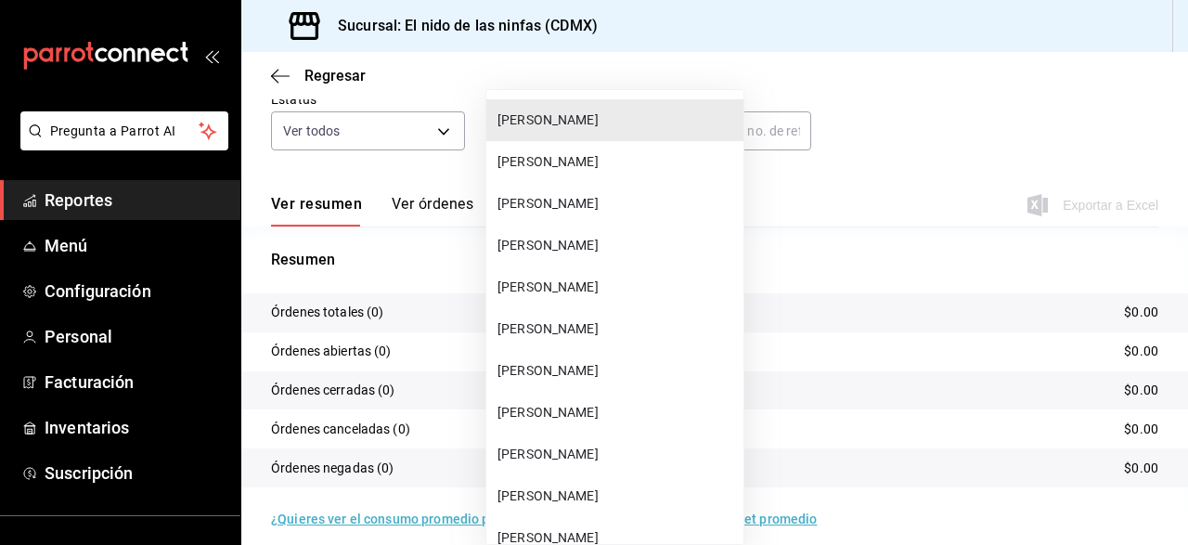
scroll to position [329, 0]
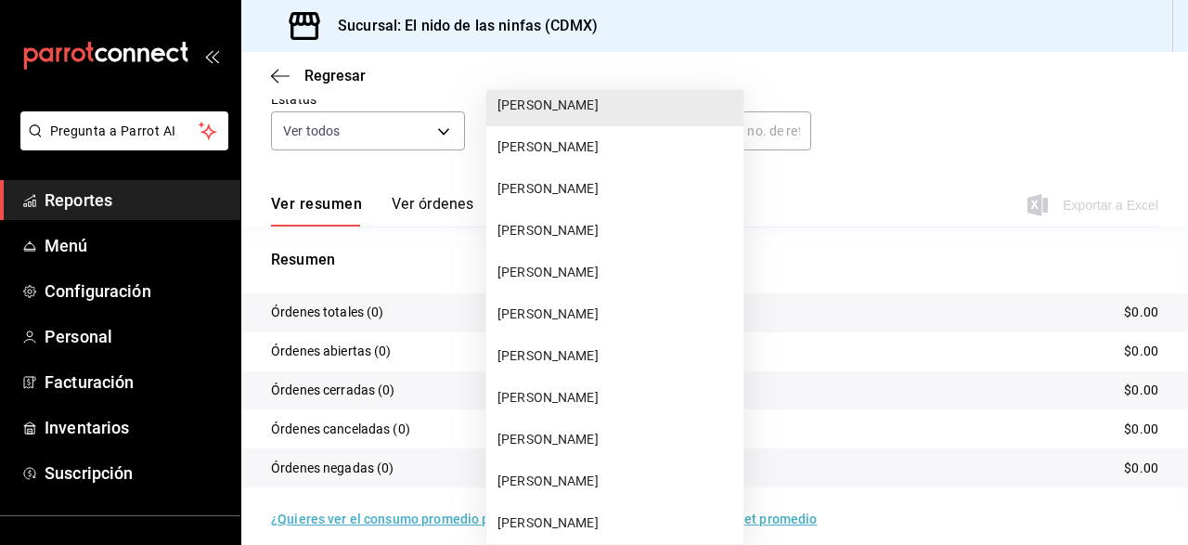
click at [557, 394] on span "[PERSON_NAME]" at bounding box center [617, 397] width 239 height 19
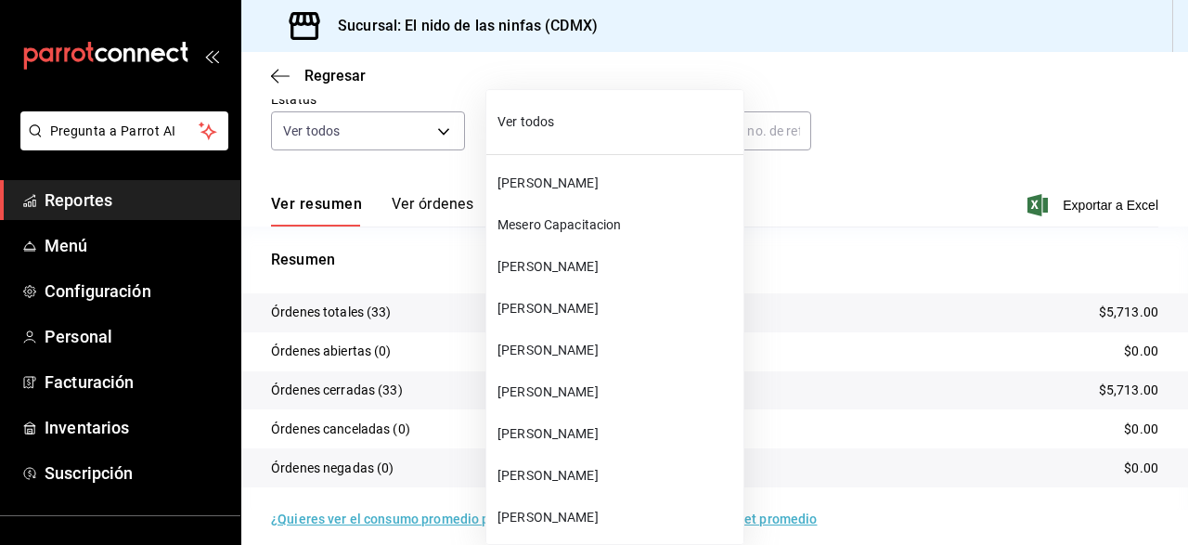
scroll to position [408, 0]
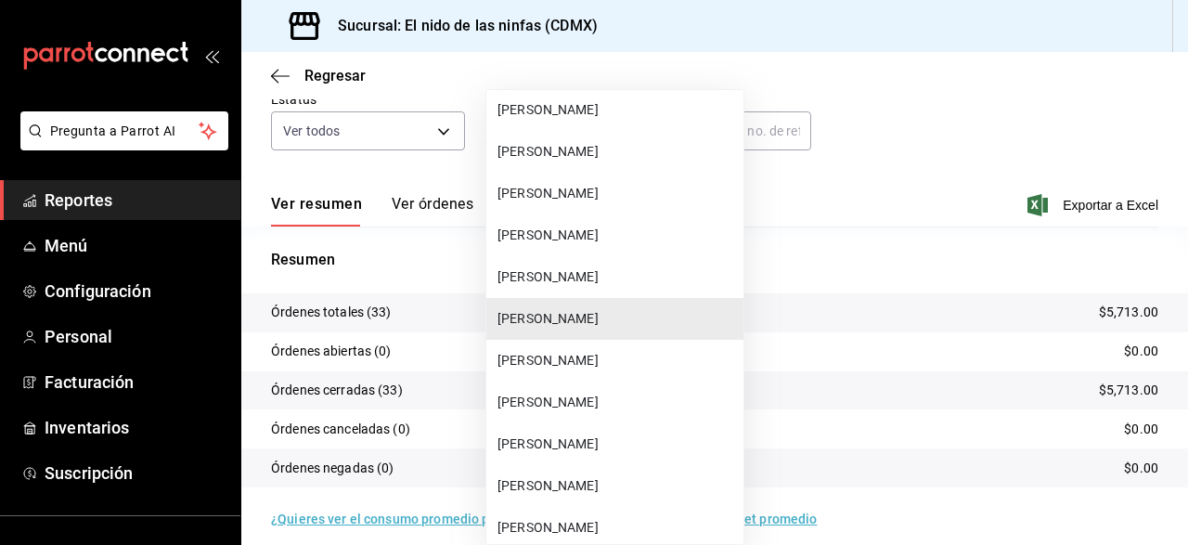
click at [613, 133] on body "Pregunta a Parrot AI Reportes Menú Configuración Personal Facturación Inventari…" at bounding box center [594, 272] width 1188 height 545
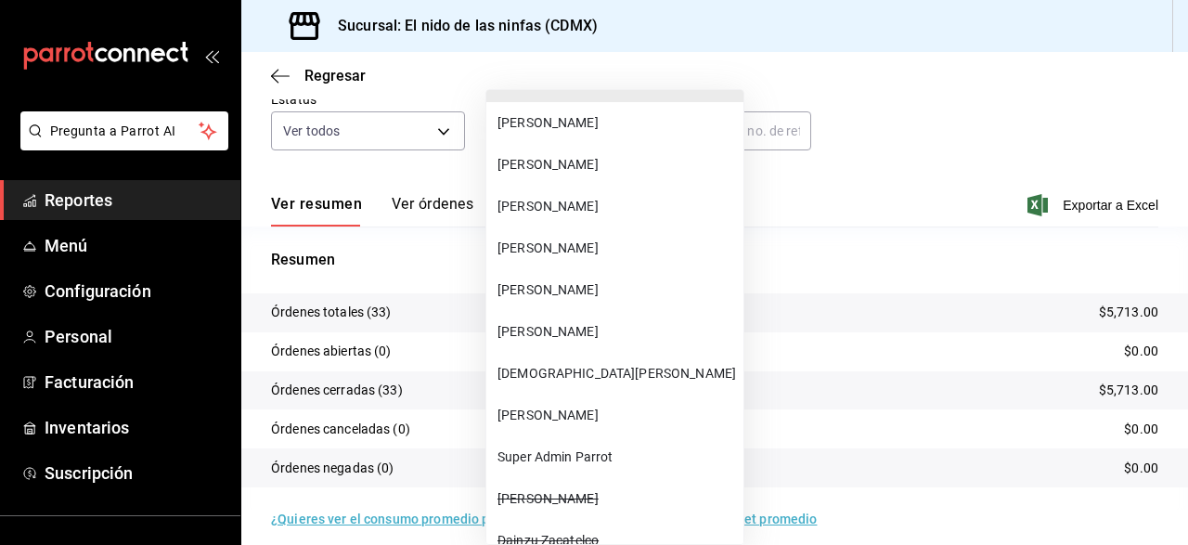
scroll to position [646, 0]
click at [619, 302] on li "[PERSON_NAME]" at bounding box center [614, 289] width 257 height 42
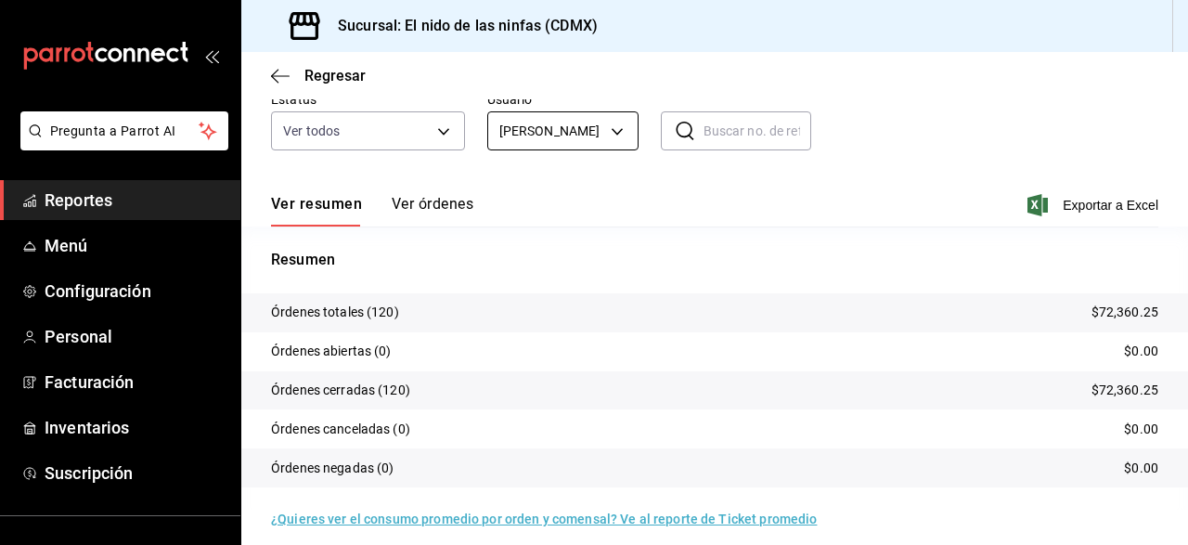
click at [586, 121] on body "Pregunta a Parrot AI Reportes Menú Configuración Personal Facturación Inventari…" at bounding box center [594, 272] width 1188 height 545
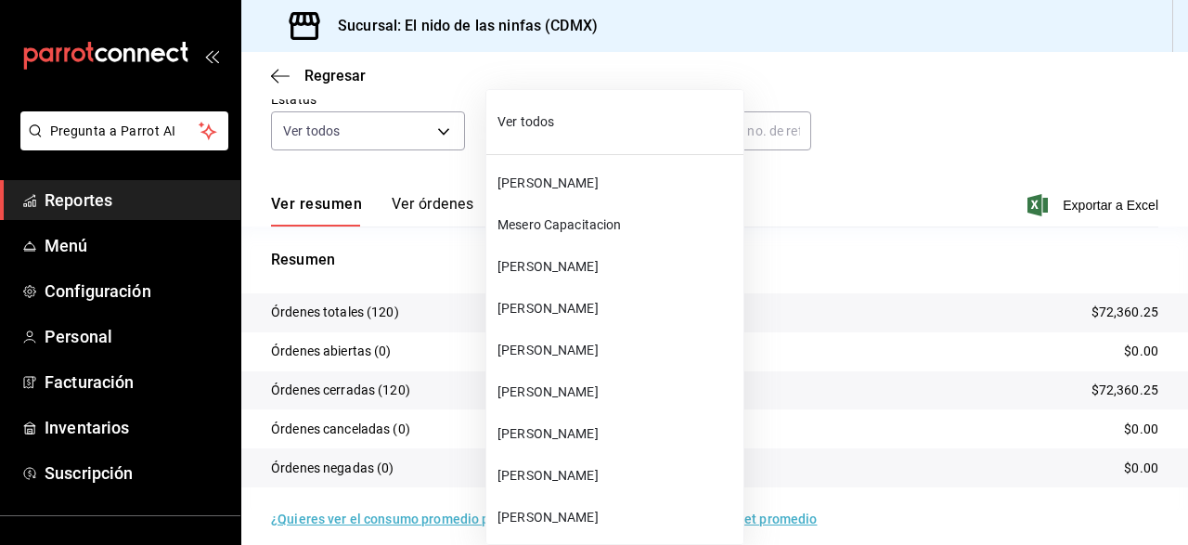
scroll to position [616, 0]
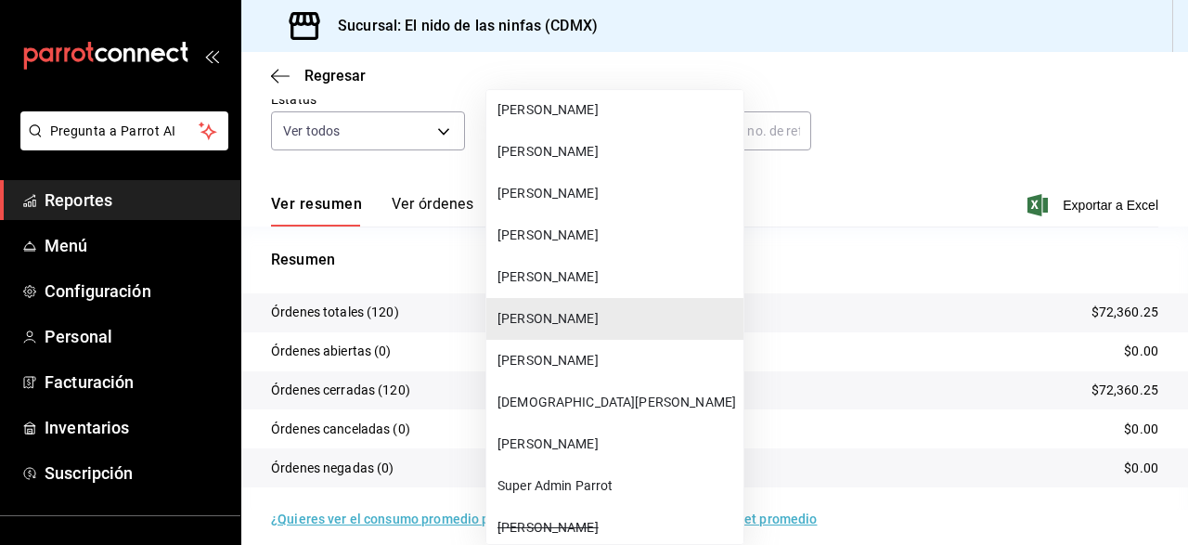
click at [539, 359] on span "[PERSON_NAME]" at bounding box center [617, 360] width 239 height 19
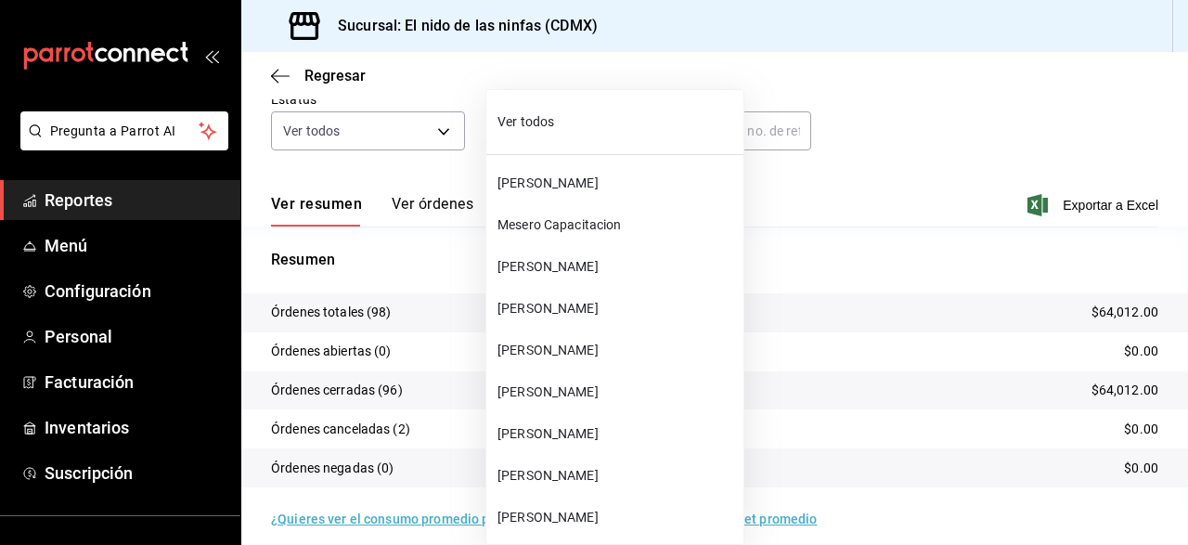
click at [552, 125] on body "Pregunta a Parrot AI Reportes Menú Configuración Personal Facturación Inventari…" at bounding box center [594, 272] width 1188 height 545
click at [572, 265] on span "[PERSON_NAME]" at bounding box center [617, 266] width 239 height 19
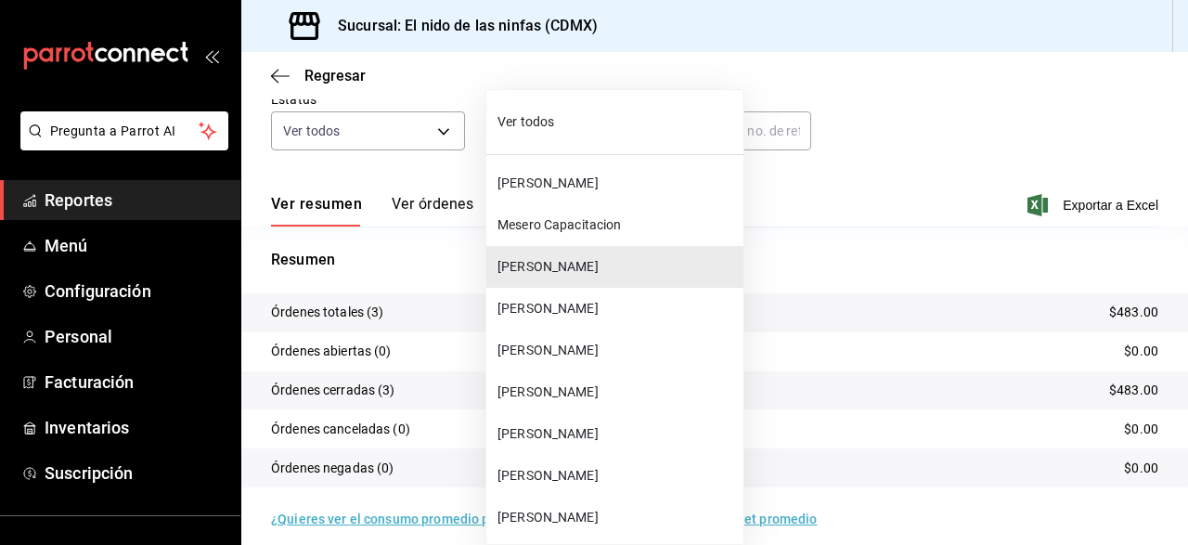
click at [625, 131] on body "Pregunta a Parrot AI Reportes Menú Configuración Personal Facturación Inventari…" at bounding box center [594, 272] width 1188 height 545
click at [580, 387] on span "[PERSON_NAME]" at bounding box center [617, 391] width 239 height 19
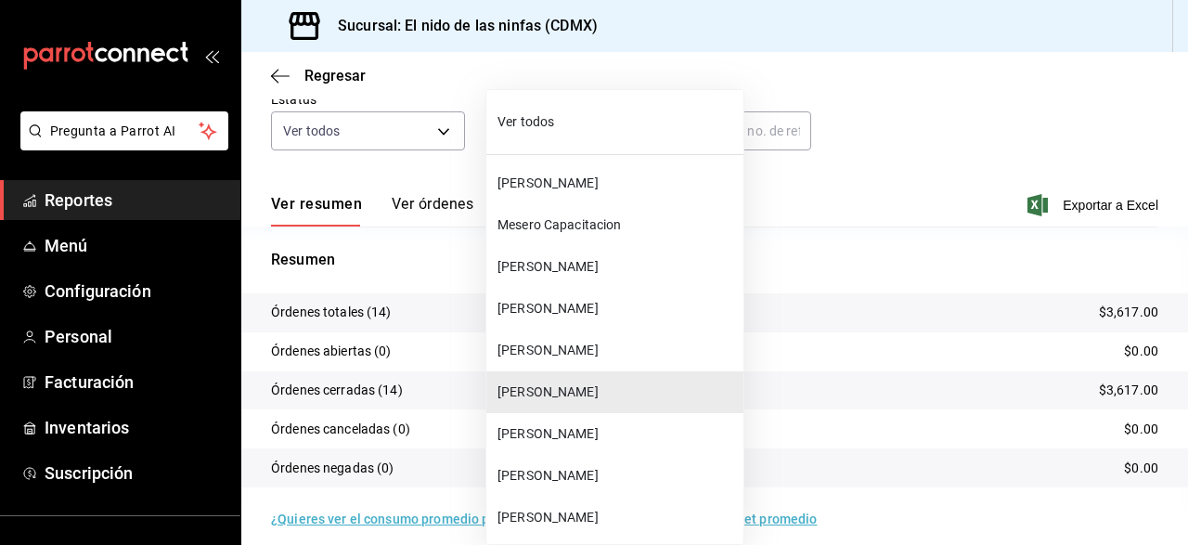
click at [604, 127] on body "Pregunta a Parrot AI Reportes Menú Configuración Personal Facturación Inventari…" at bounding box center [594, 272] width 1188 height 545
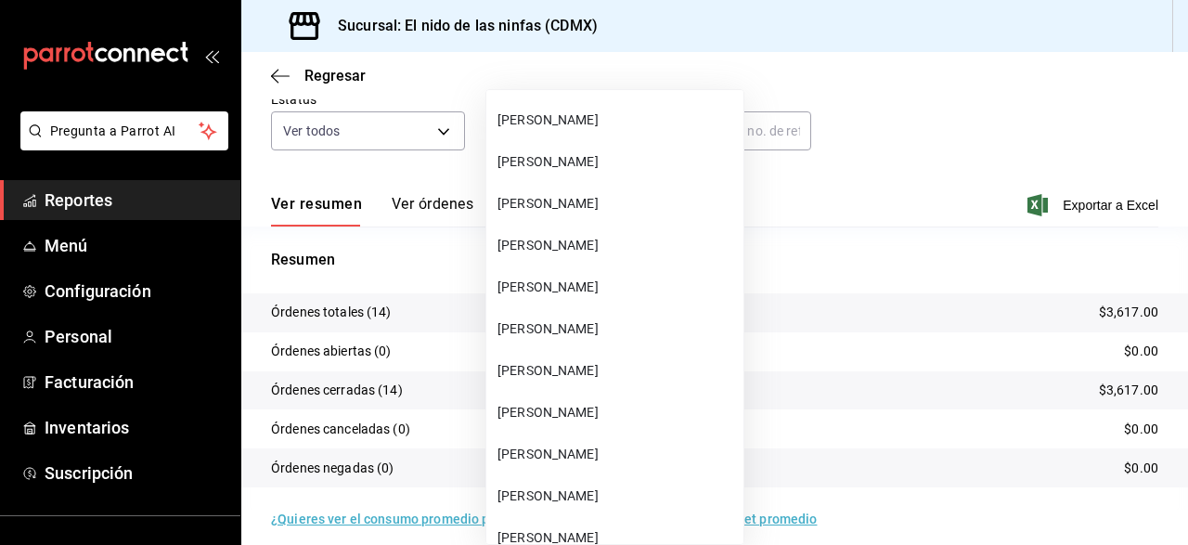
scroll to position [358, 0]
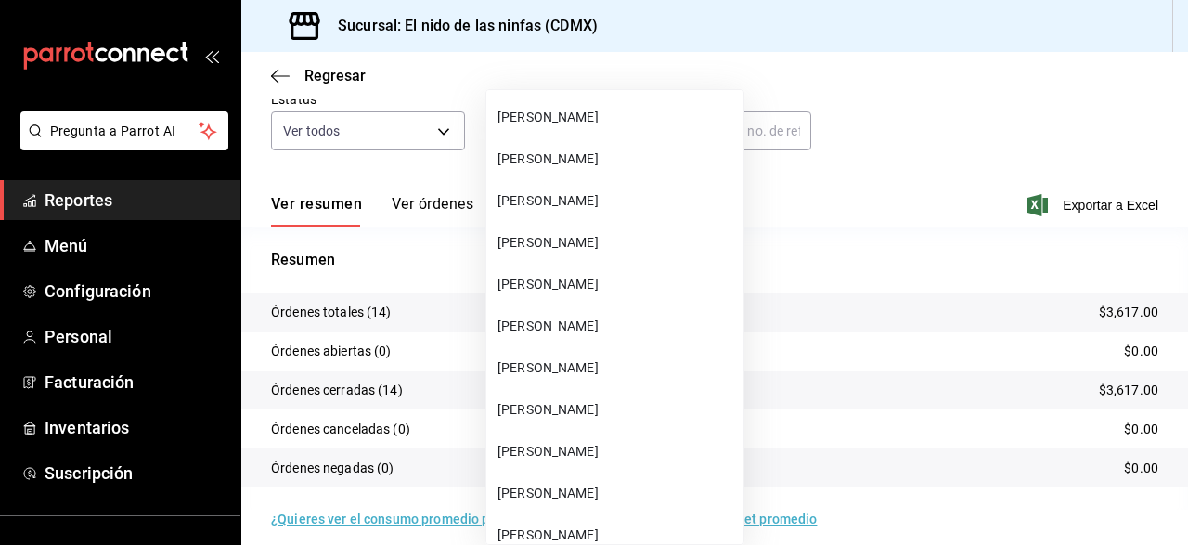
click at [593, 372] on span "[PERSON_NAME]" at bounding box center [617, 367] width 239 height 19
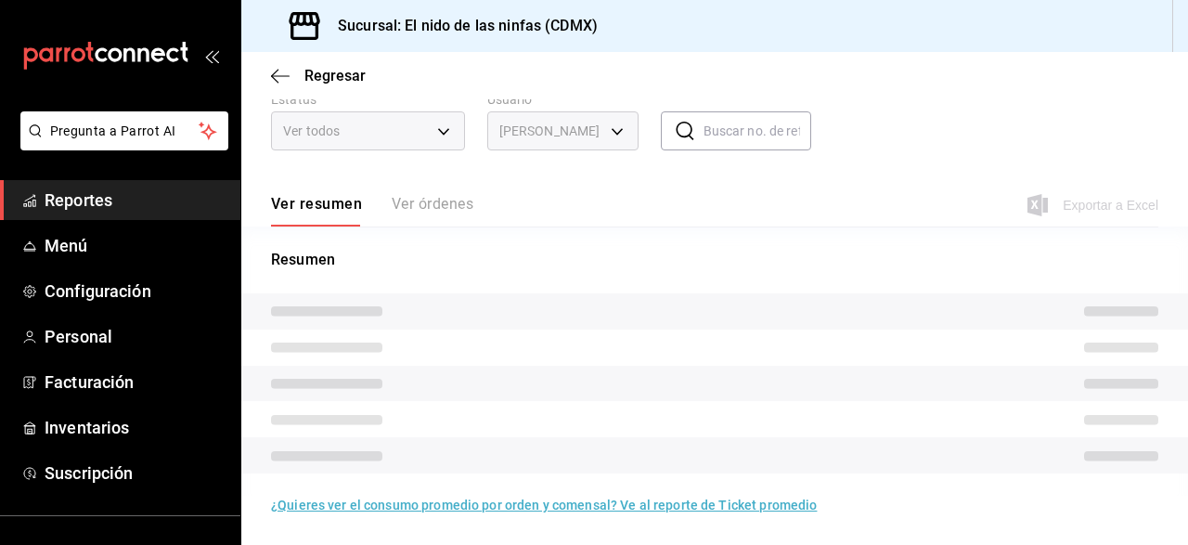
type input "1b0ff663-f3b6-4ed8-85f8-7f87a222130e"
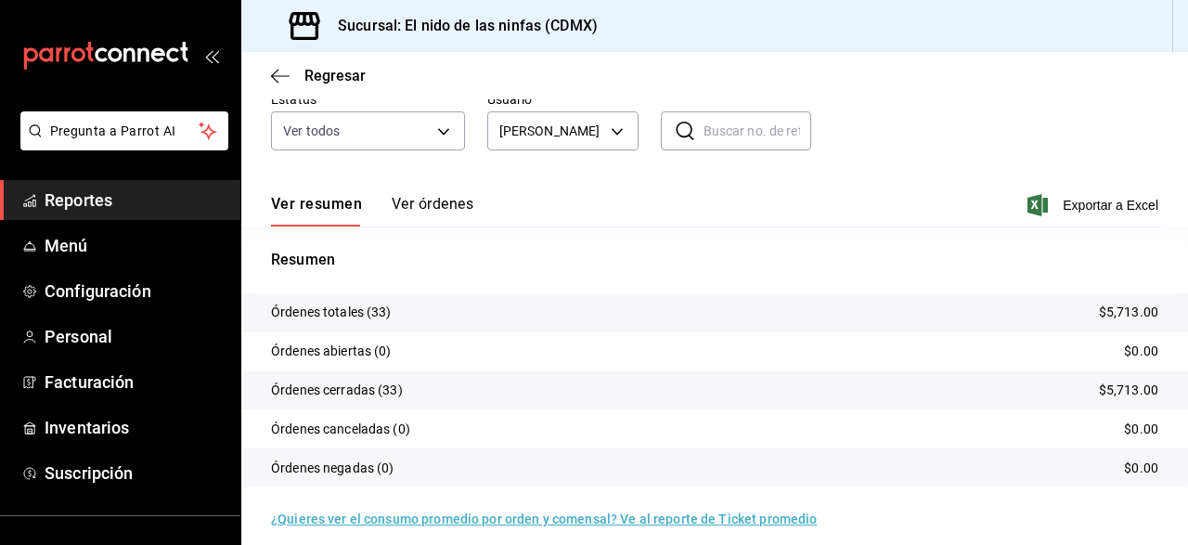
click at [118, 210] on span "Reportes" at bounding box center [135, 200] width 181 height 25
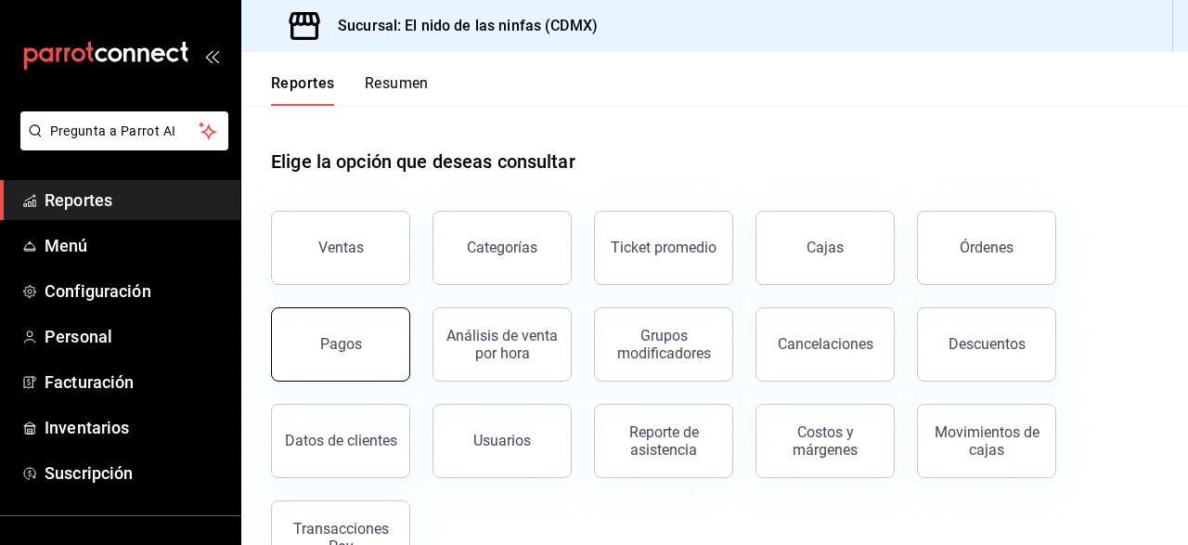
click at [374, 344] on button "Pagos" at bounding box center [340, 344] width 139 height 74
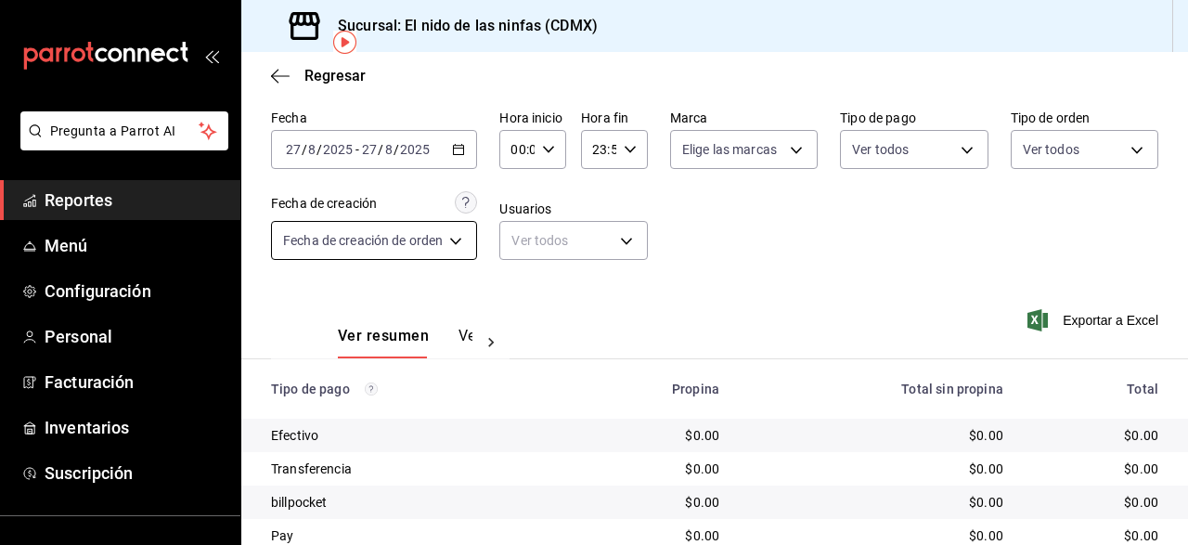
scroll to position [67, 0]
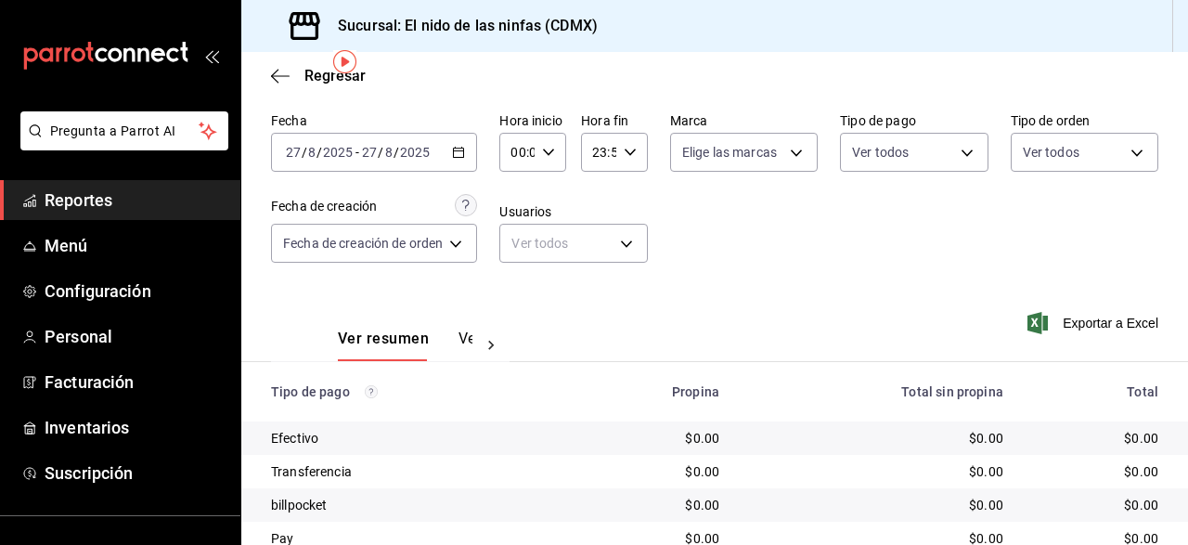
click at [463, 151] on \(Stroke\) "button" at bounding box center [459, 150] width 10 height 1
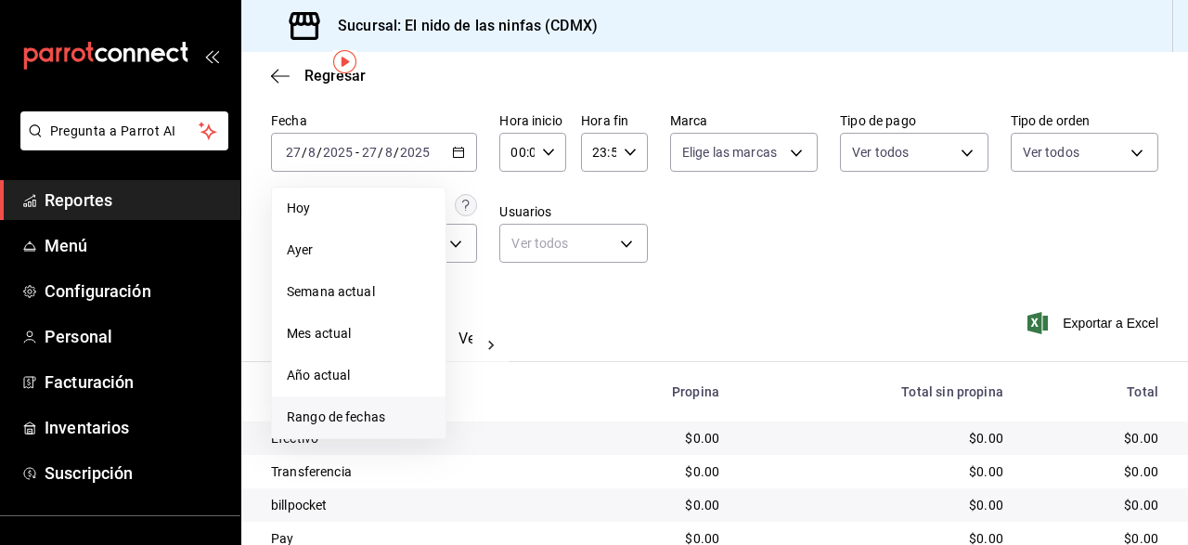
click at [305, 415] on span "Rango de fechas" at bounding box center [359, 417] width 144 height 19
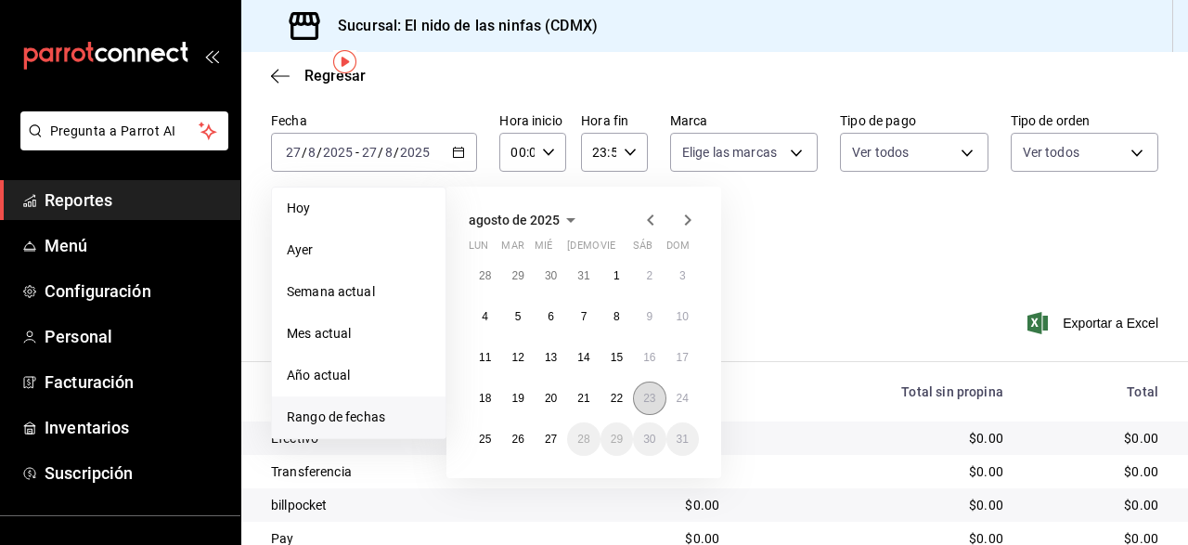
click at [651, 394] on abbr "23" at bounding box center [649, 398] width 12 height 13
click at [679, 398] on abbr "24" at bounding box center [683, 398] width 12 height 13
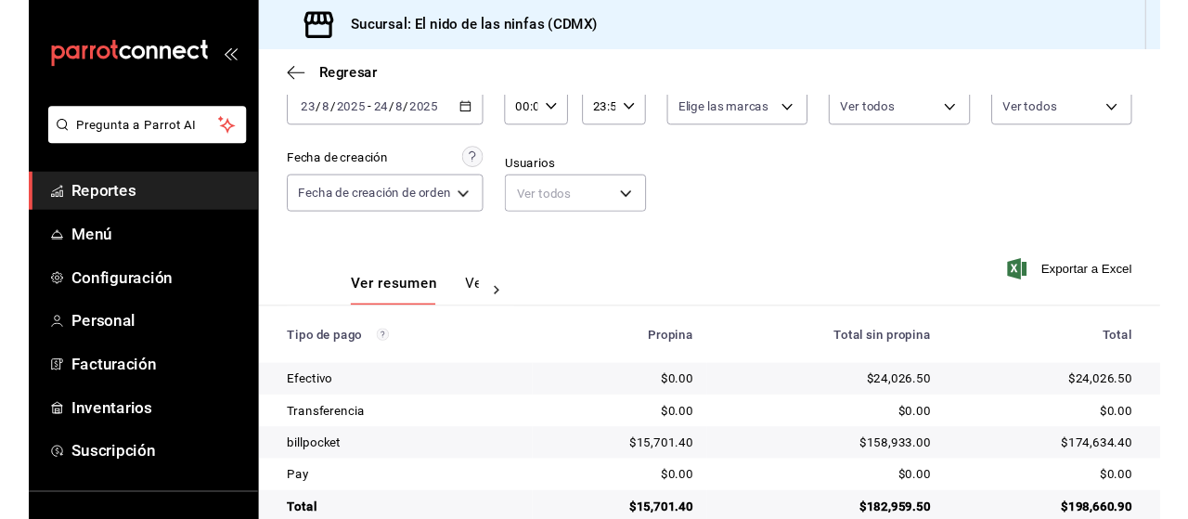
scroll to position [140, 0]
